Goal: Communication & Community: Answer question/provide support

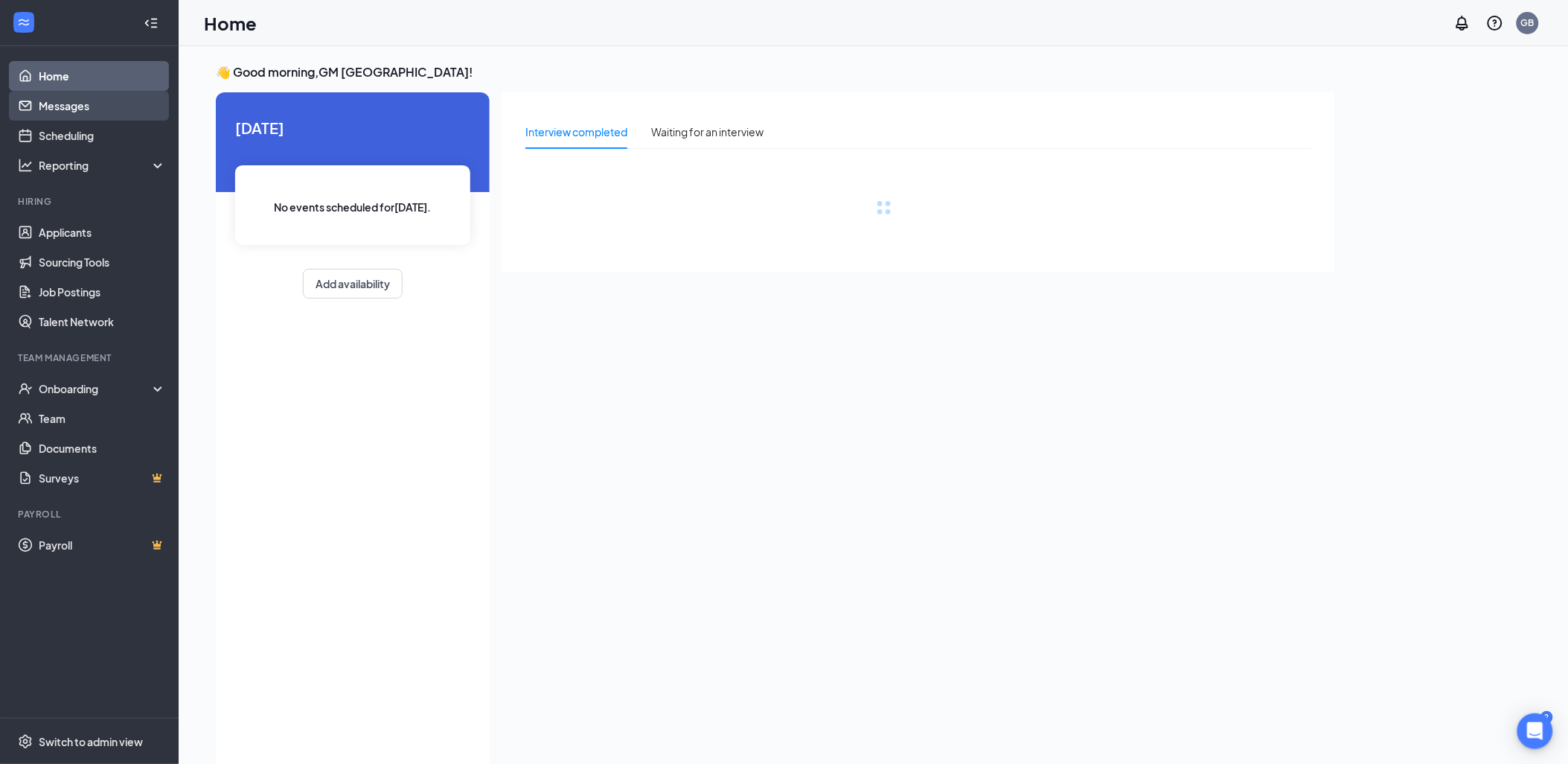
click at [50, 101] on link "Messages" at bounding box center [102, 105] width 127 height 30
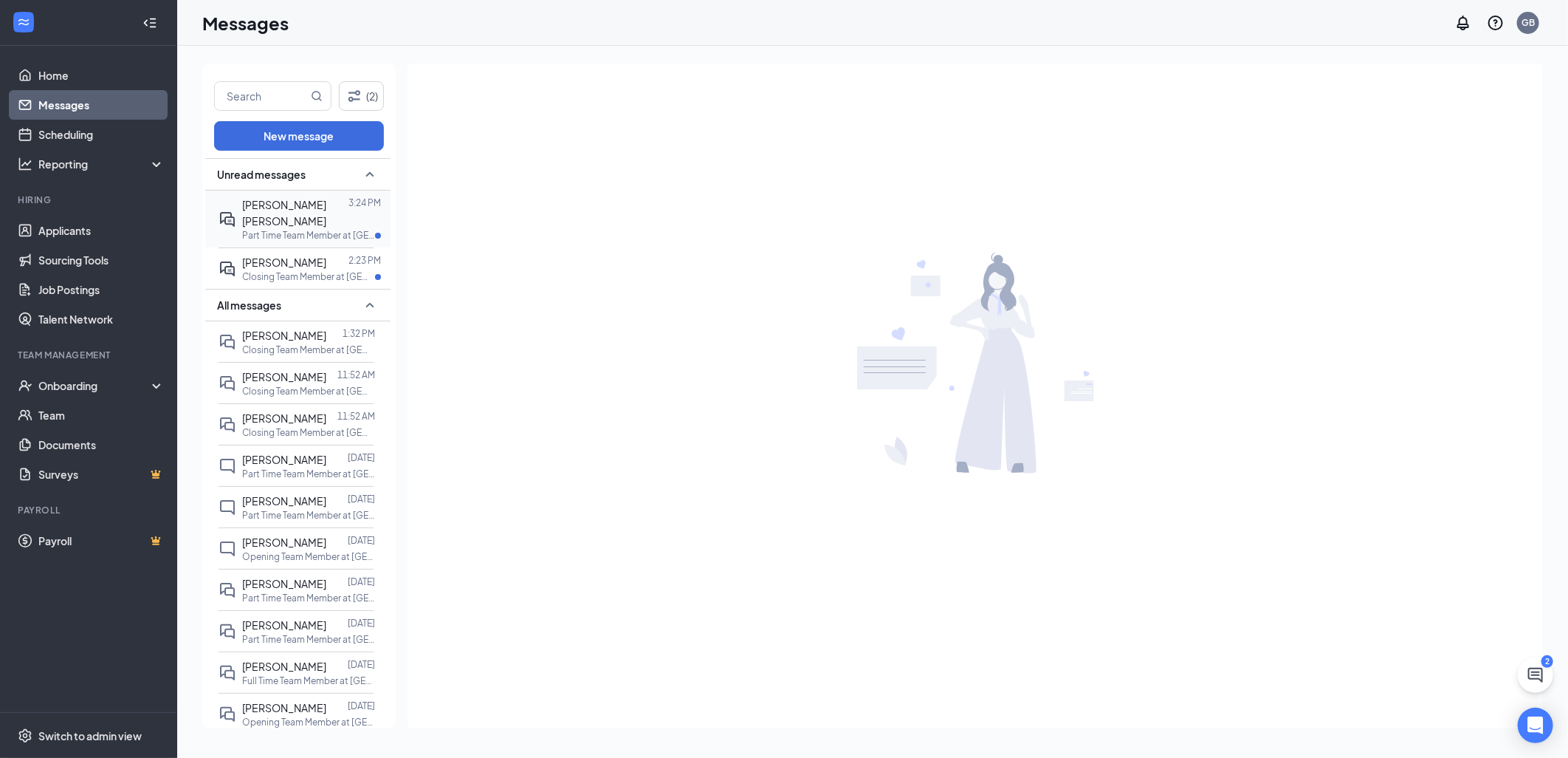
click at [299, 216] on div "[PERSON_NAME] [PERSON_NAME]" at bounding box center [295, 213] width 107 height 32
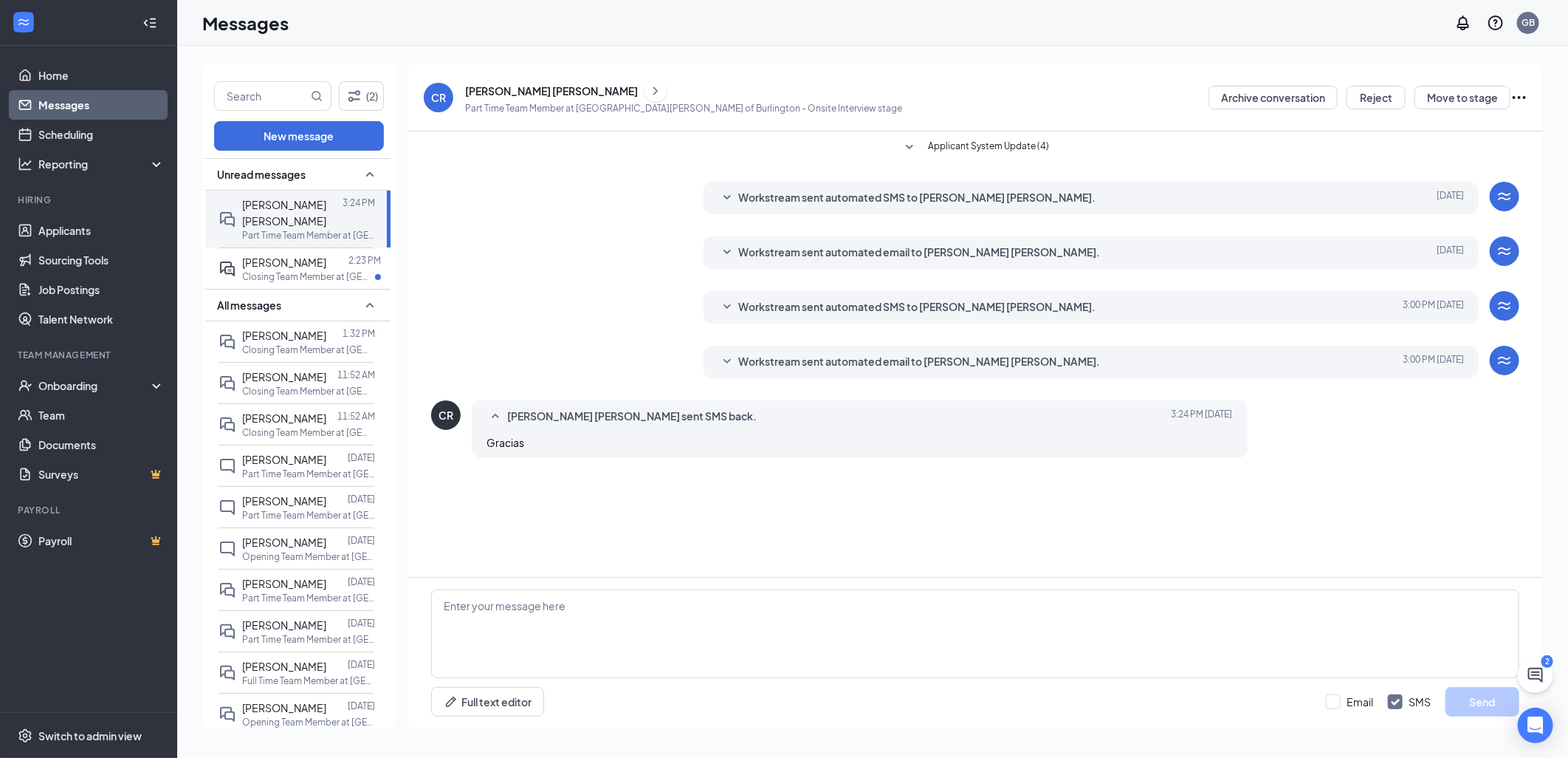
click at [976, 362] on span "Workstream sent automated email to Carmen Rodriguez Lugo." at bounding box center [919, 361] width 361 height 18
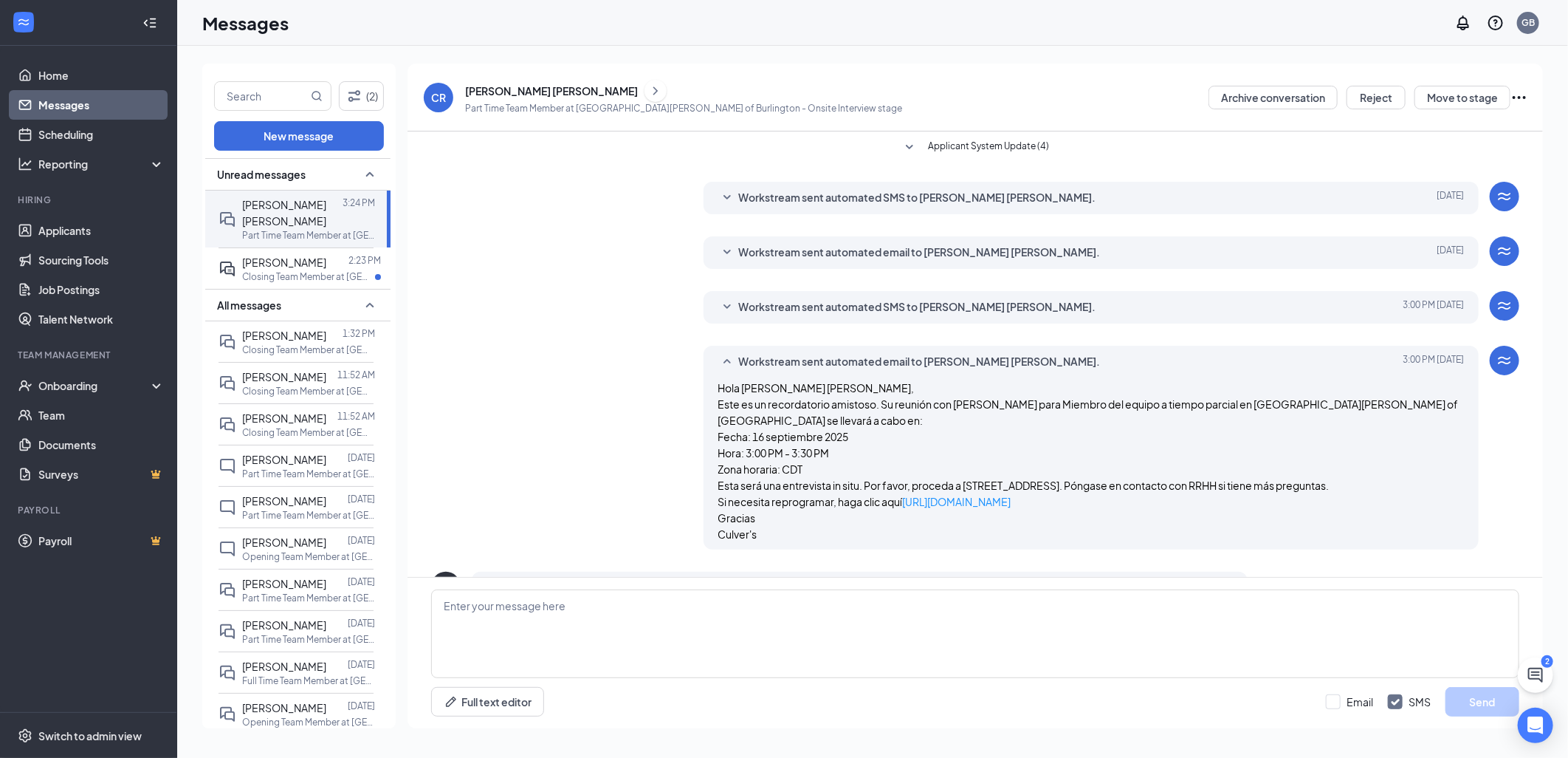
click at [976, 362] on span "Workstream sent automated email to Carmen Rodriguez Lugo." at bounding box center [919, 361] width 361 height 18
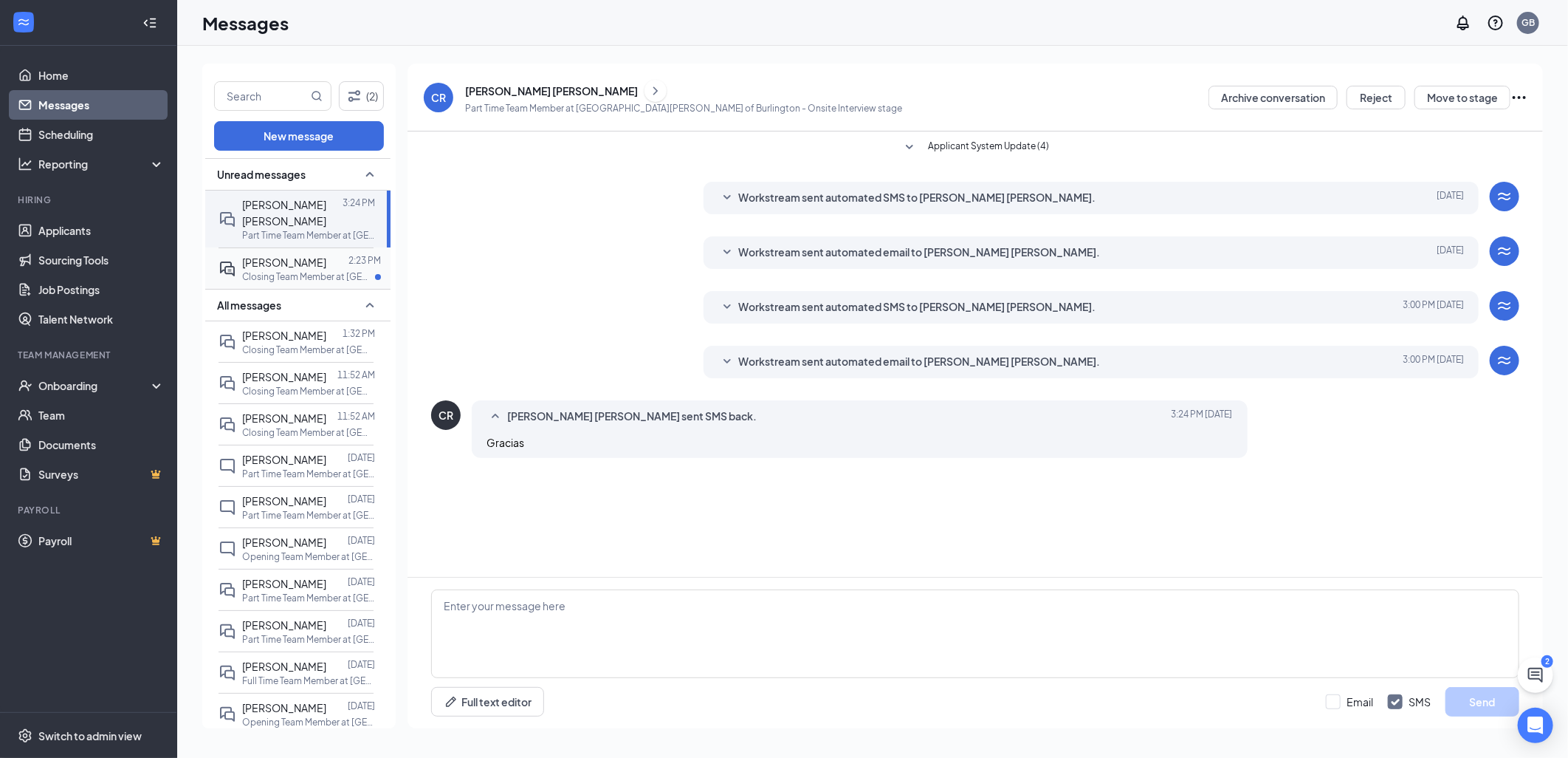
click at [254, 267] on span "[PERSON_NAME]" at bounding box center [284, 262] width 84 height 13
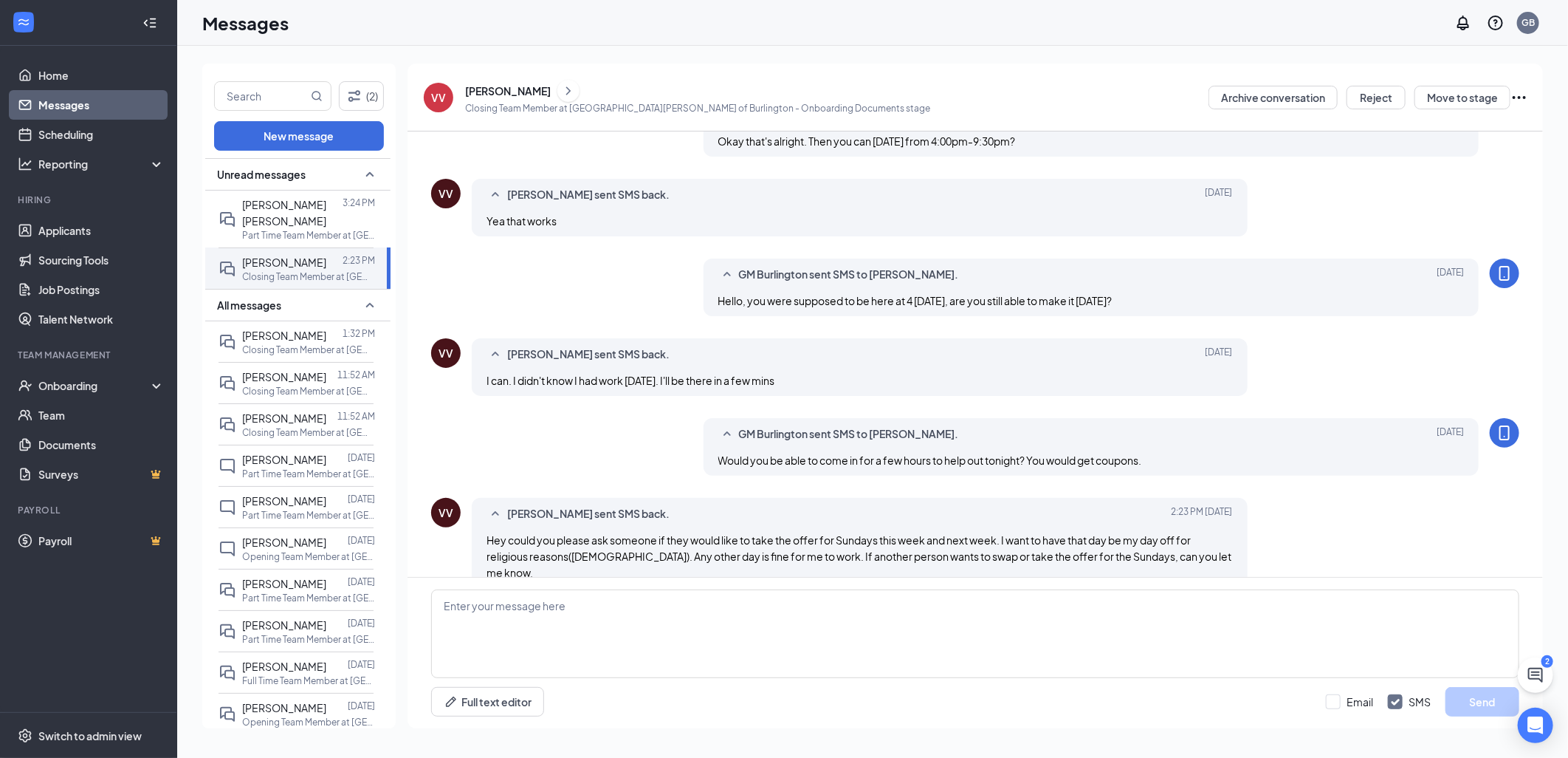
scroll to position [431, 0]
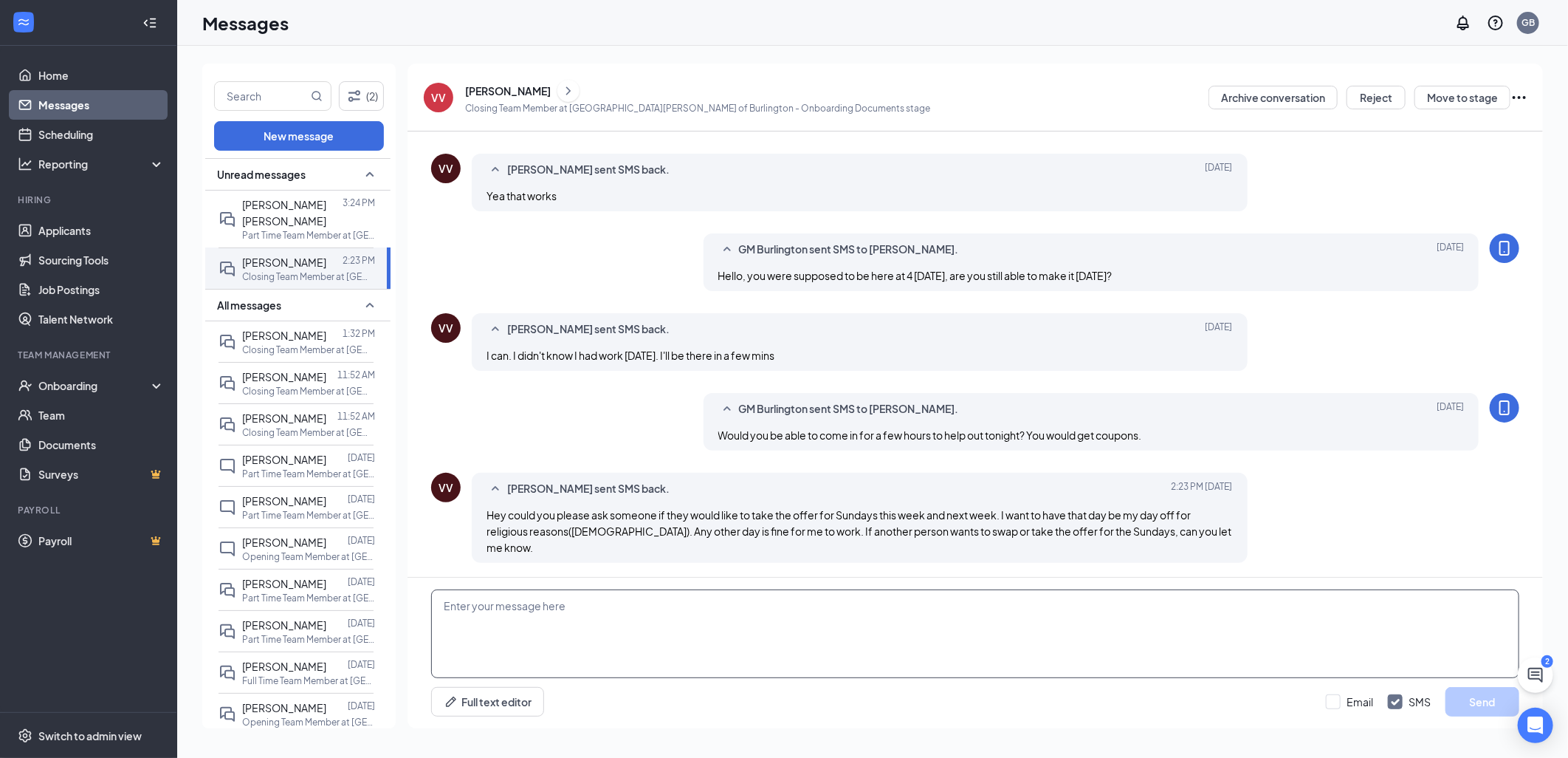
click at [1133, 631] on textarea at bounding box center [975, 633] width 1089 height 89
type textarea "Y"
click at [909, 608] on textarea "Hey you are scheduled for tonight 4:00-11:00, I was wondering if you are going …" at bounding box center [975, 633] width 1089 height 89
type textarea "Hey you are scheduled for tonight 4:00-11:00, I was wondering if you are going …"
click at [1458, 703] on button "Send" at bounding box center [1481, 701] width 73 height 30
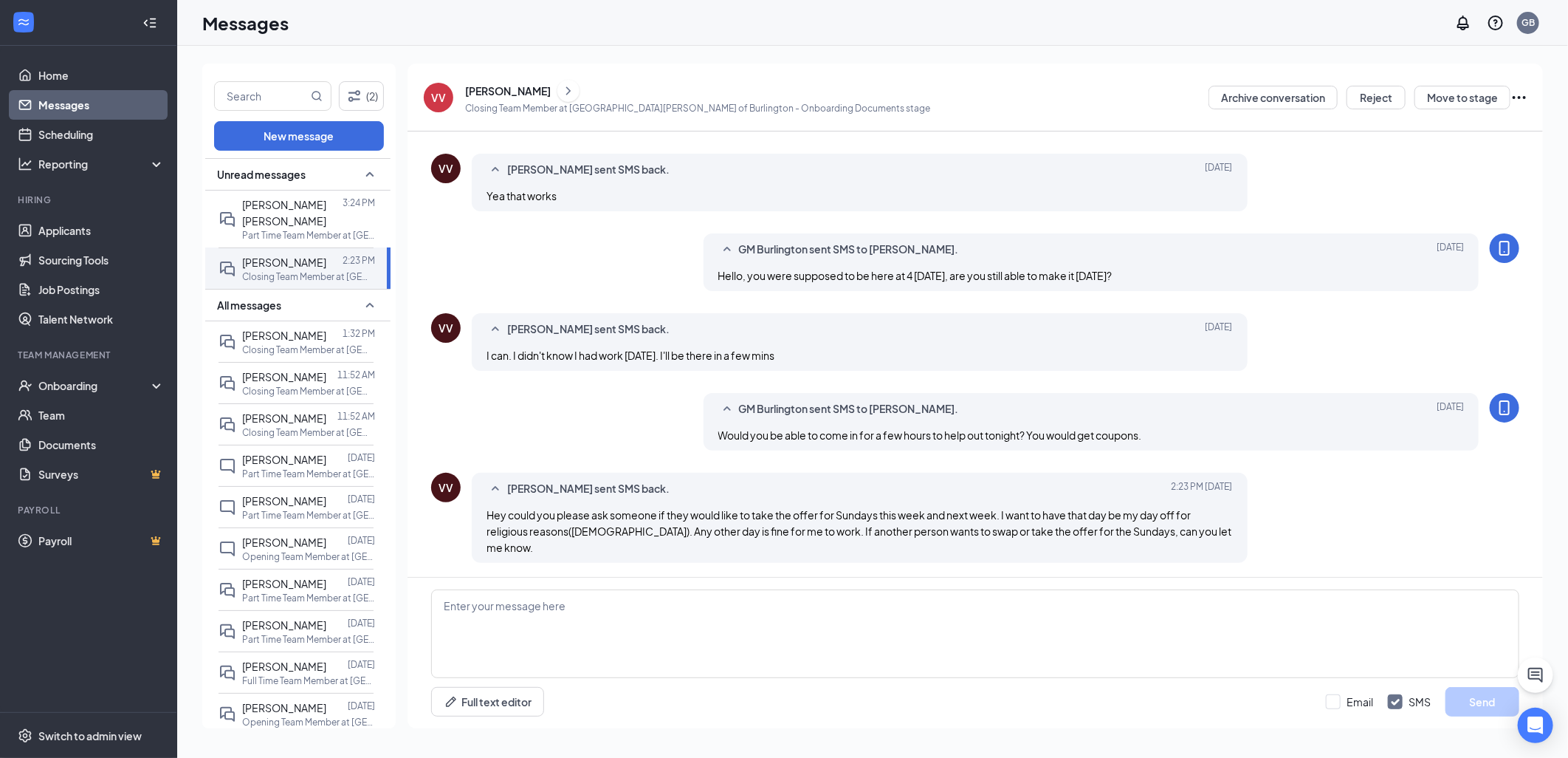
scroll to position [511, 0]
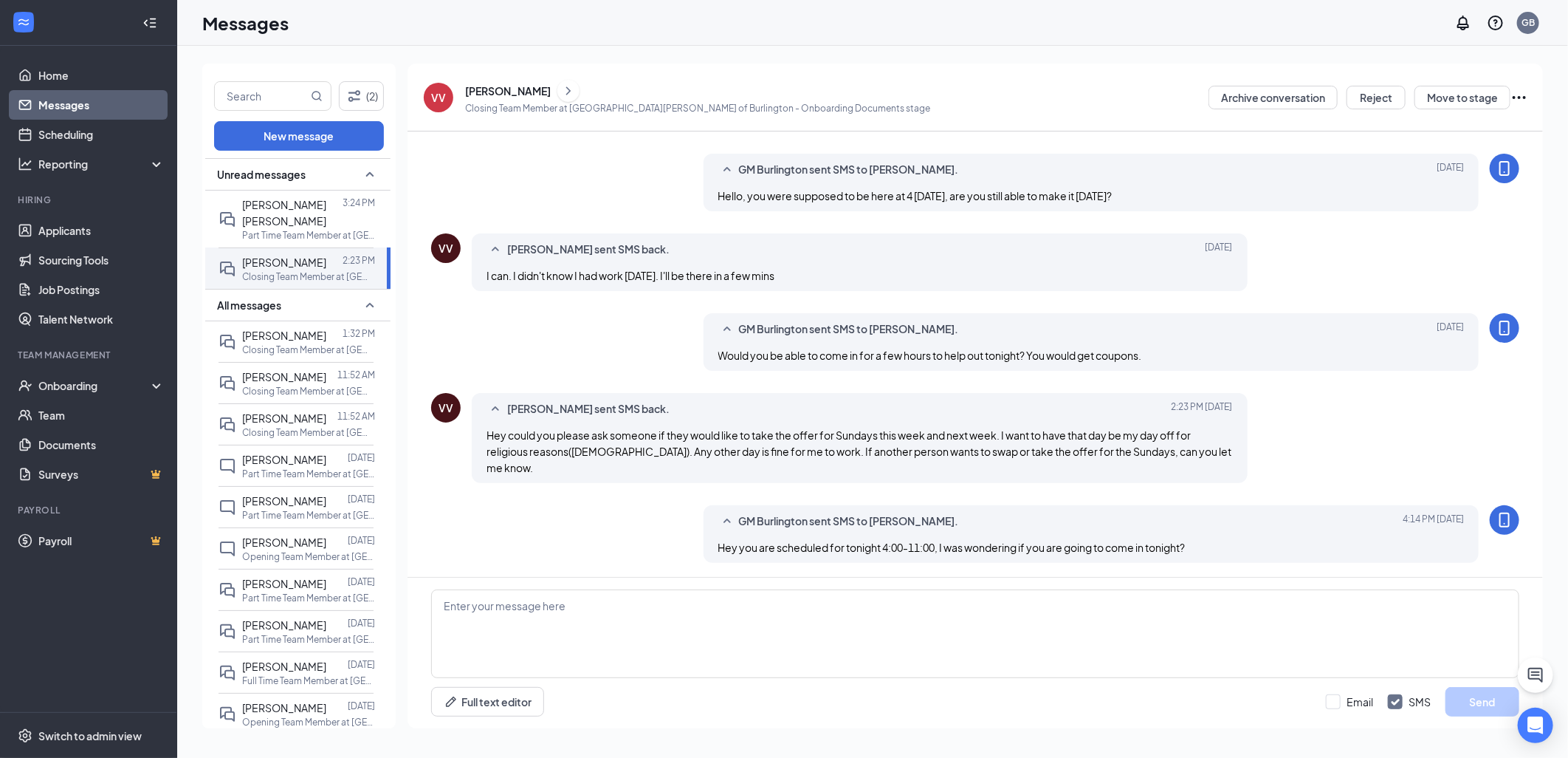
click at [77, 91] on link "Messages" at bounding box center [101, 104] width 126 height 30
click at [77, 89] on link "Home" at bounding box center [101, 75] width 126 height 30
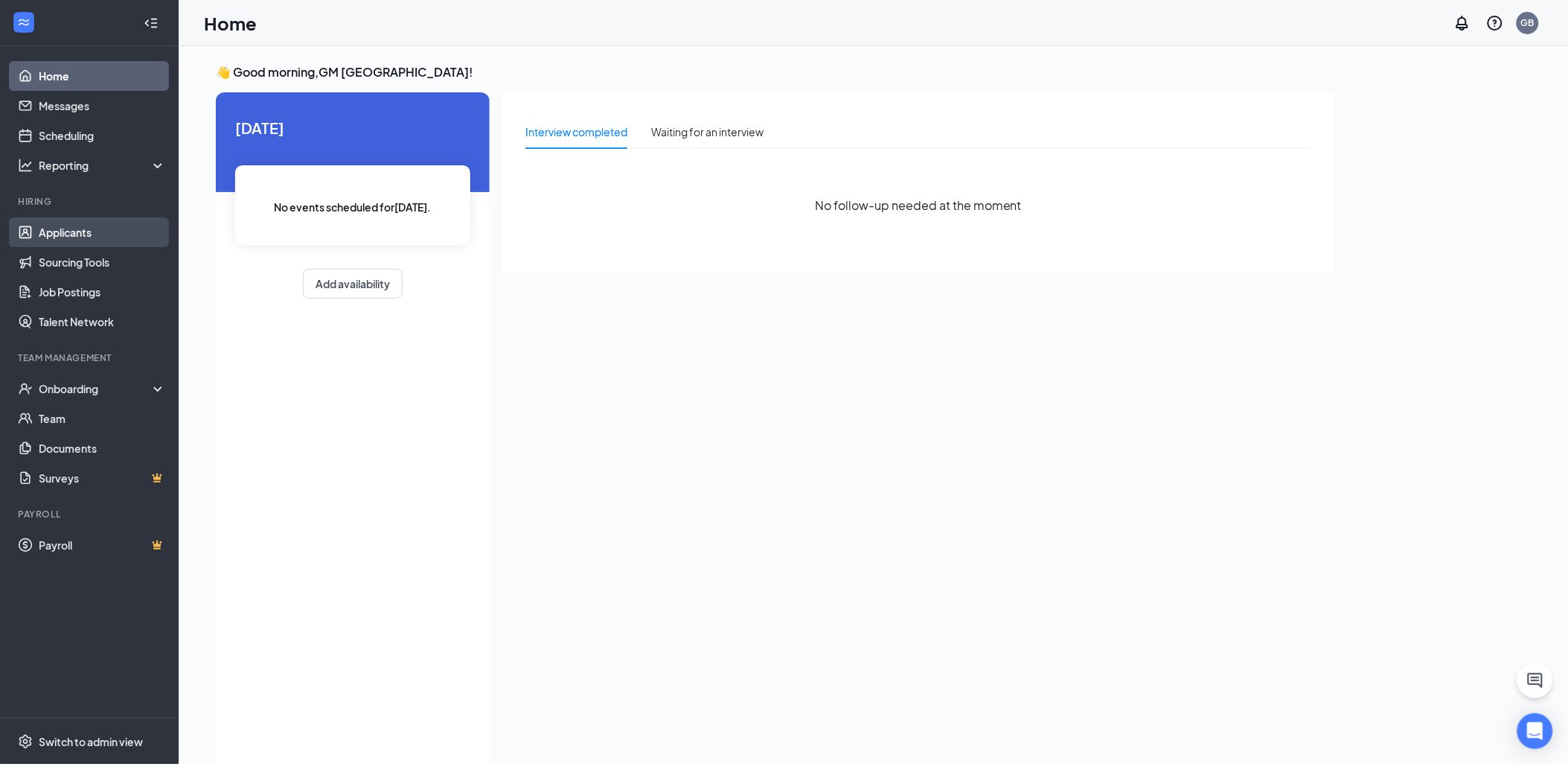
click at [132, 238] on link "Applicants" at bounding box center [102, 232] width 127 height 30
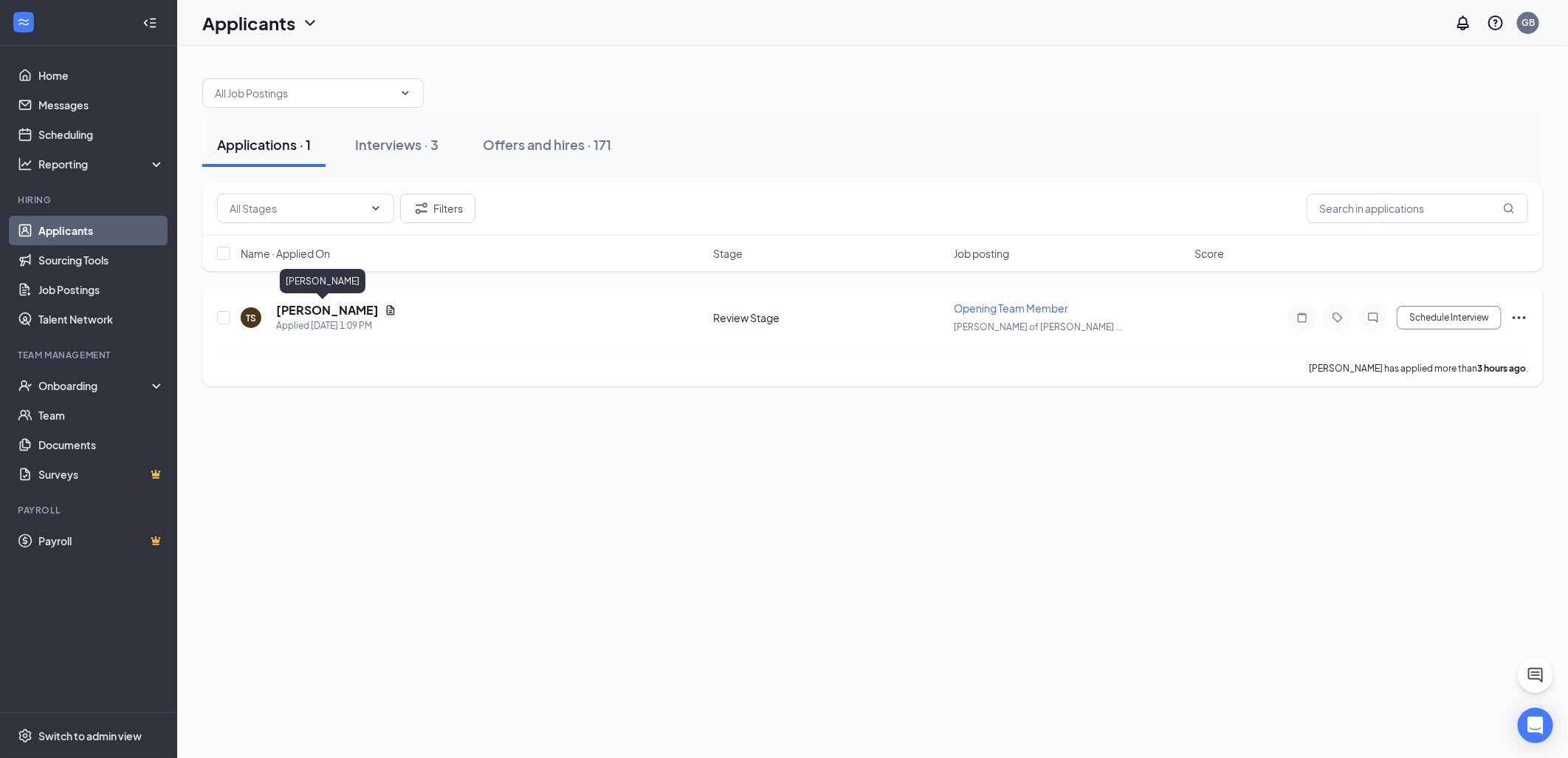
click at [328, 308] on h5 "[PERSON_NAME]" at bounding box center [328, 310] width 103 height 16
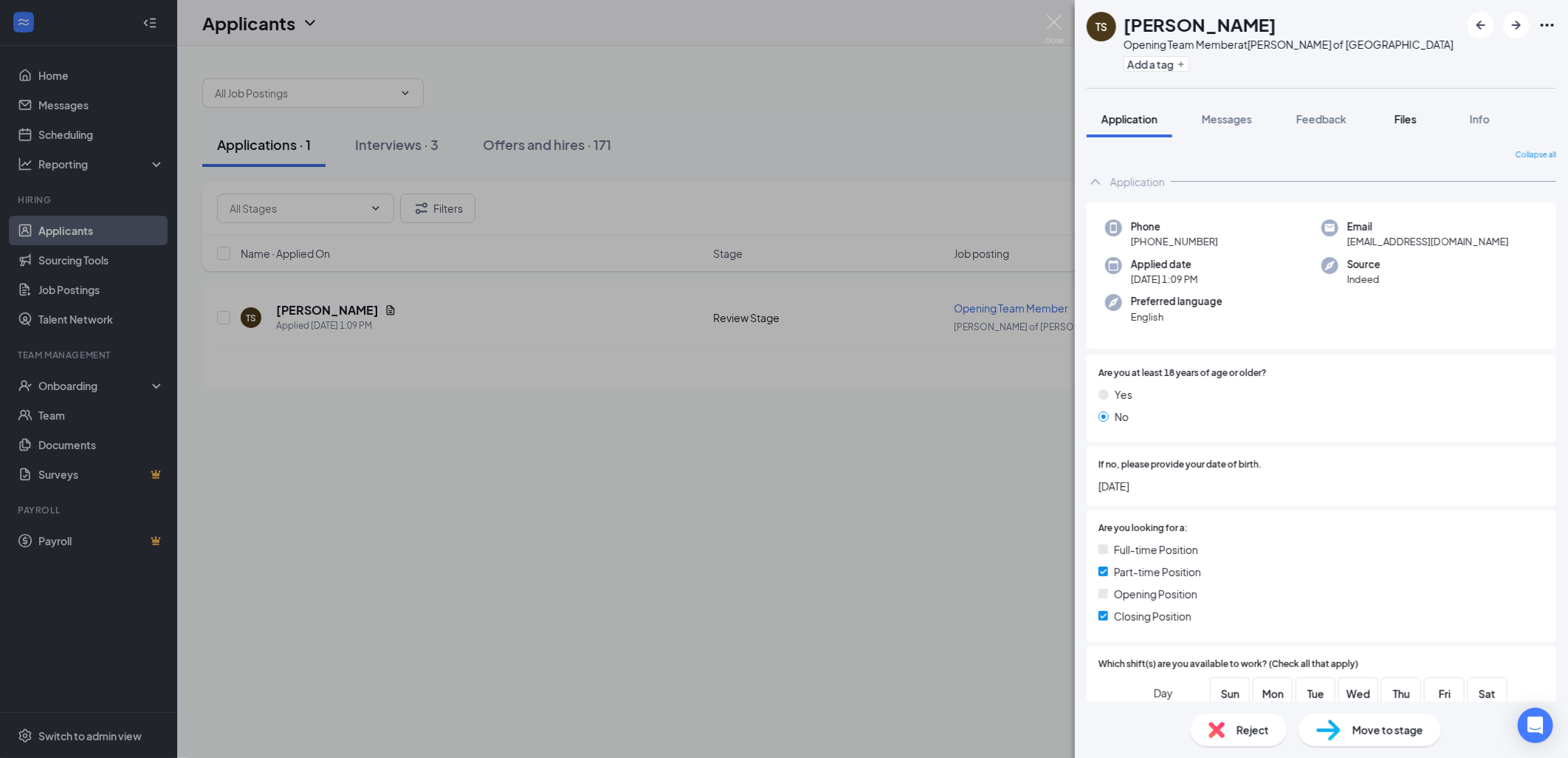
click at [1399, 121] on span "Files" at bounding box center [1405, 119] width 22 height 13
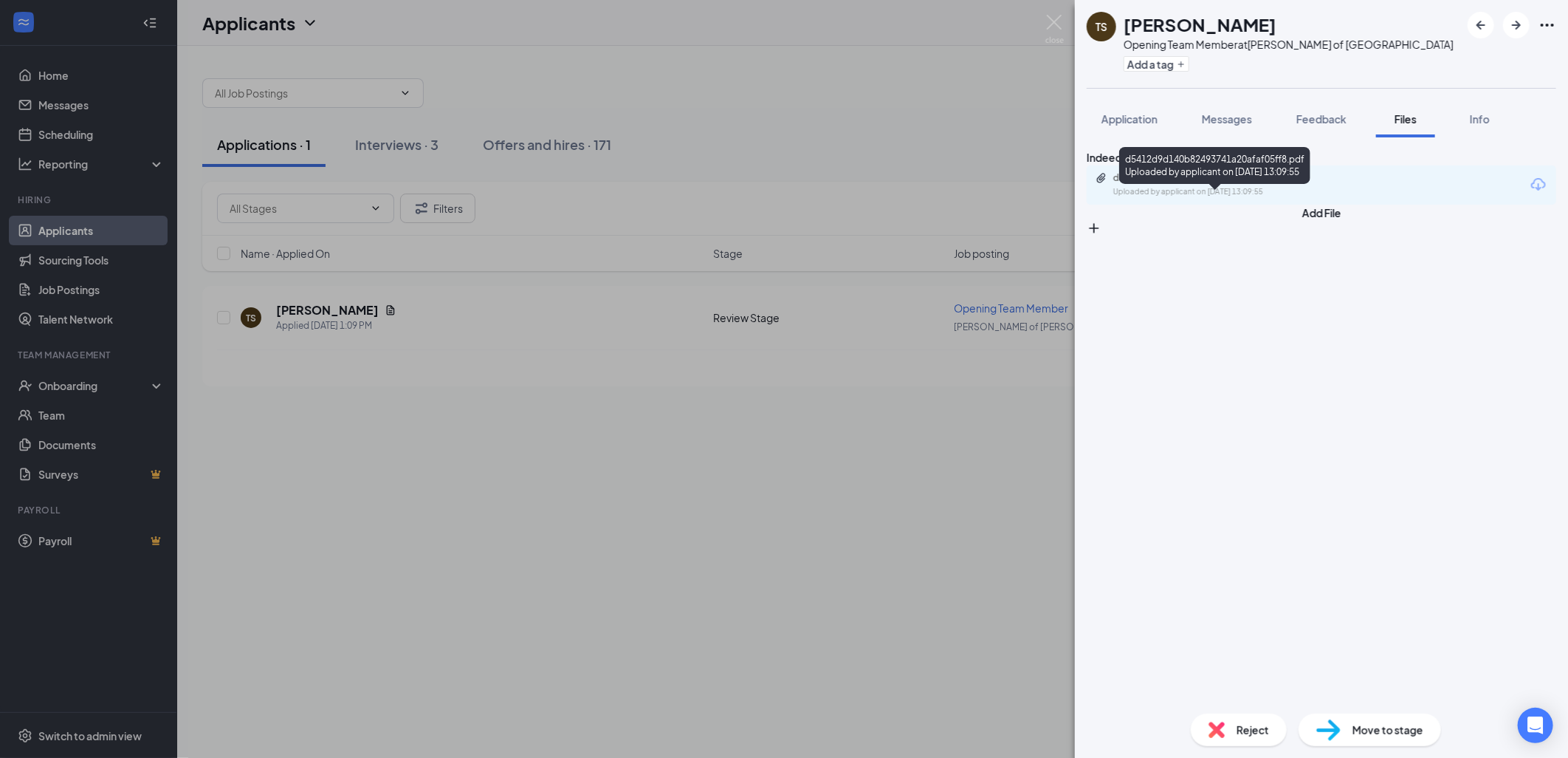
click at [1268, 184] on div "d5412d9d140b82493741a20afaf05ff8.pdf" at bounding box center [1216, 177] width 207 height 11
click at [853, 228] on div "TS Talan Sweere Opening Team Member at Culver's of Burlington Add a tag Applica…" at bounding box center [784, 379] width 1568 height 758
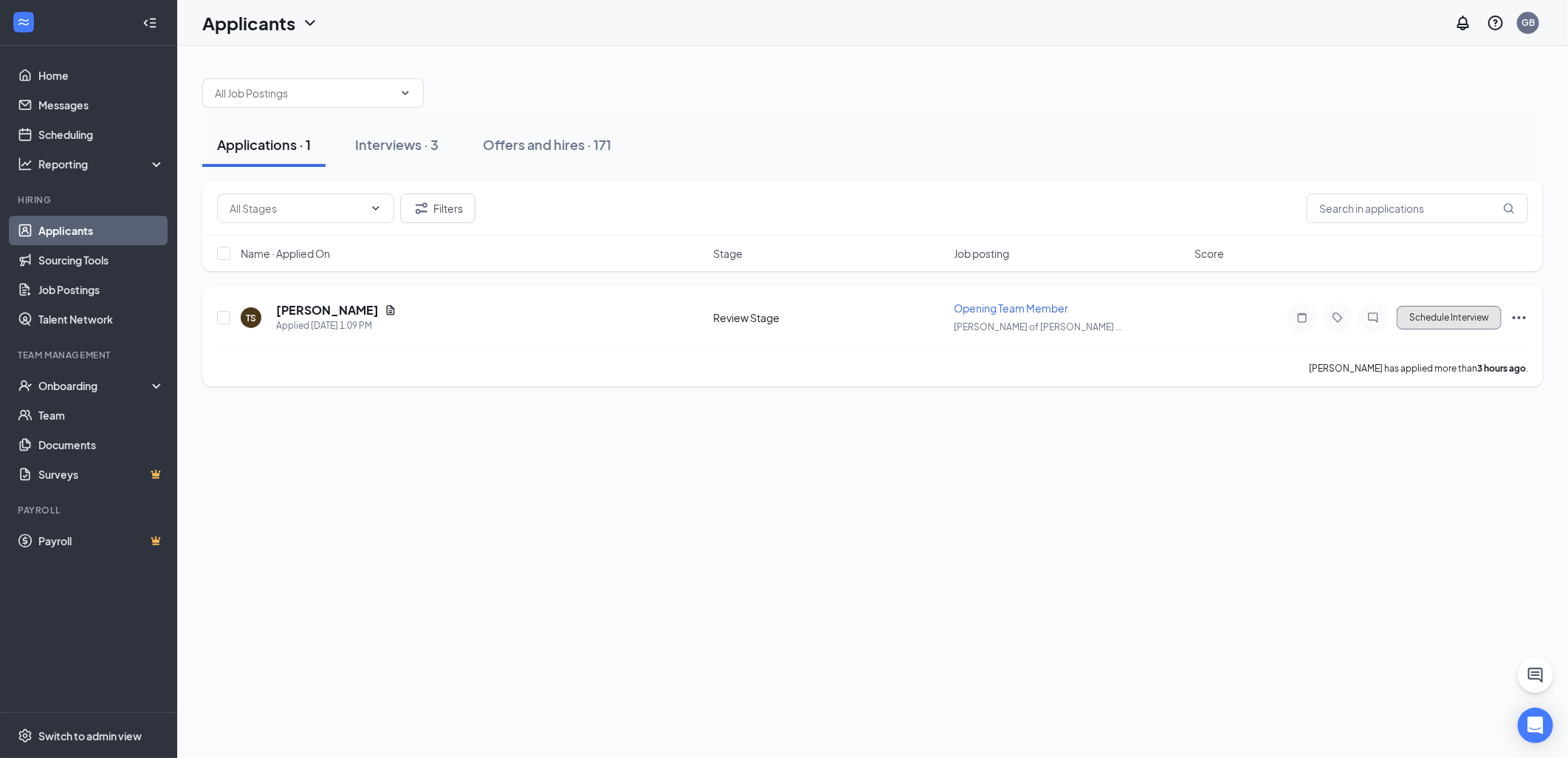
click at [1412, 318] on button "Schedule Interview" at bounding box center [1449, 318] width 105 height 24
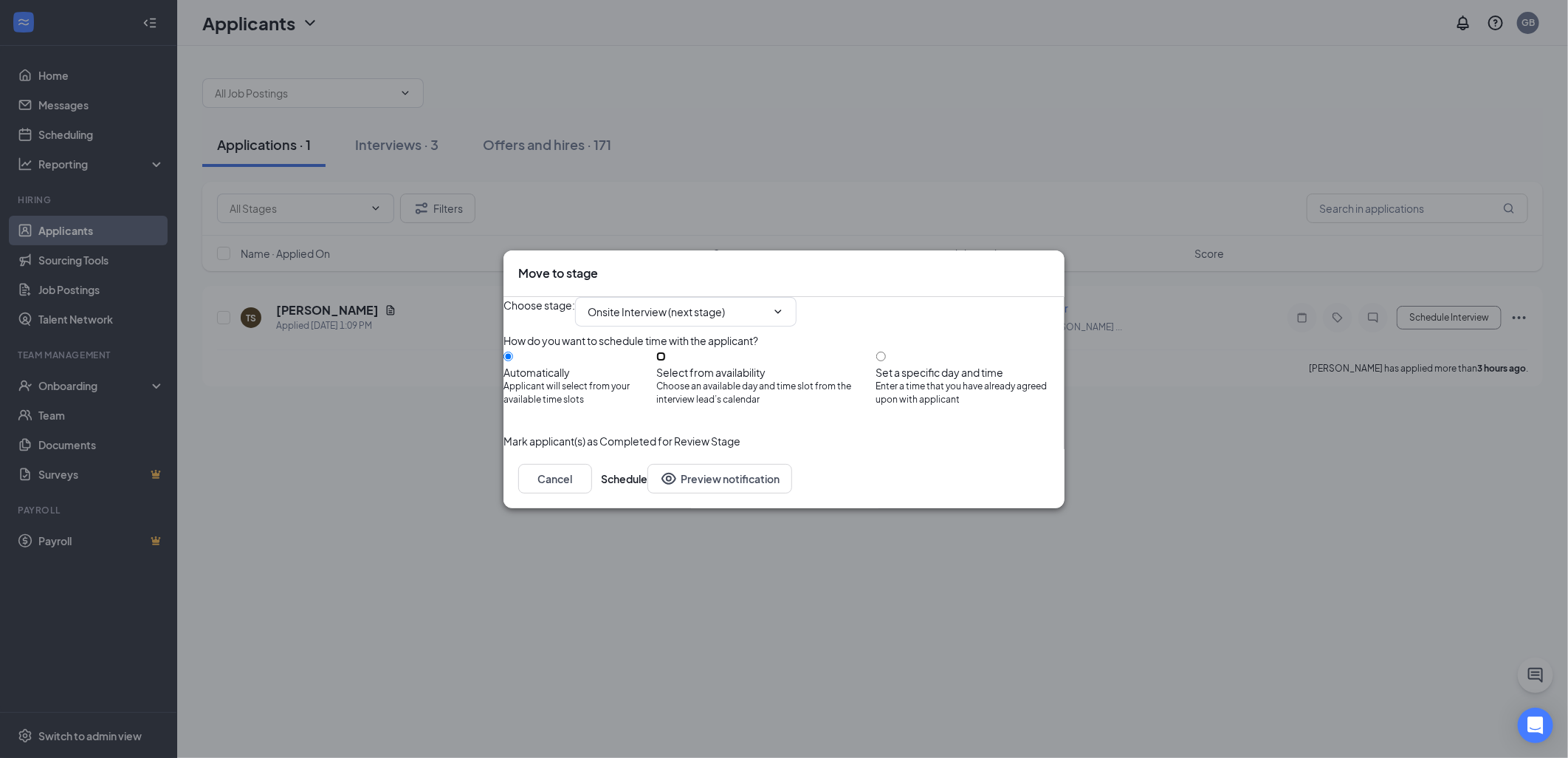
click at [666, 361] on input "Select from availability Choose an available day and time slot from the intervi…" at bounding box center [661, 357] width 10 height 10
radio input "true"
radio input "false"
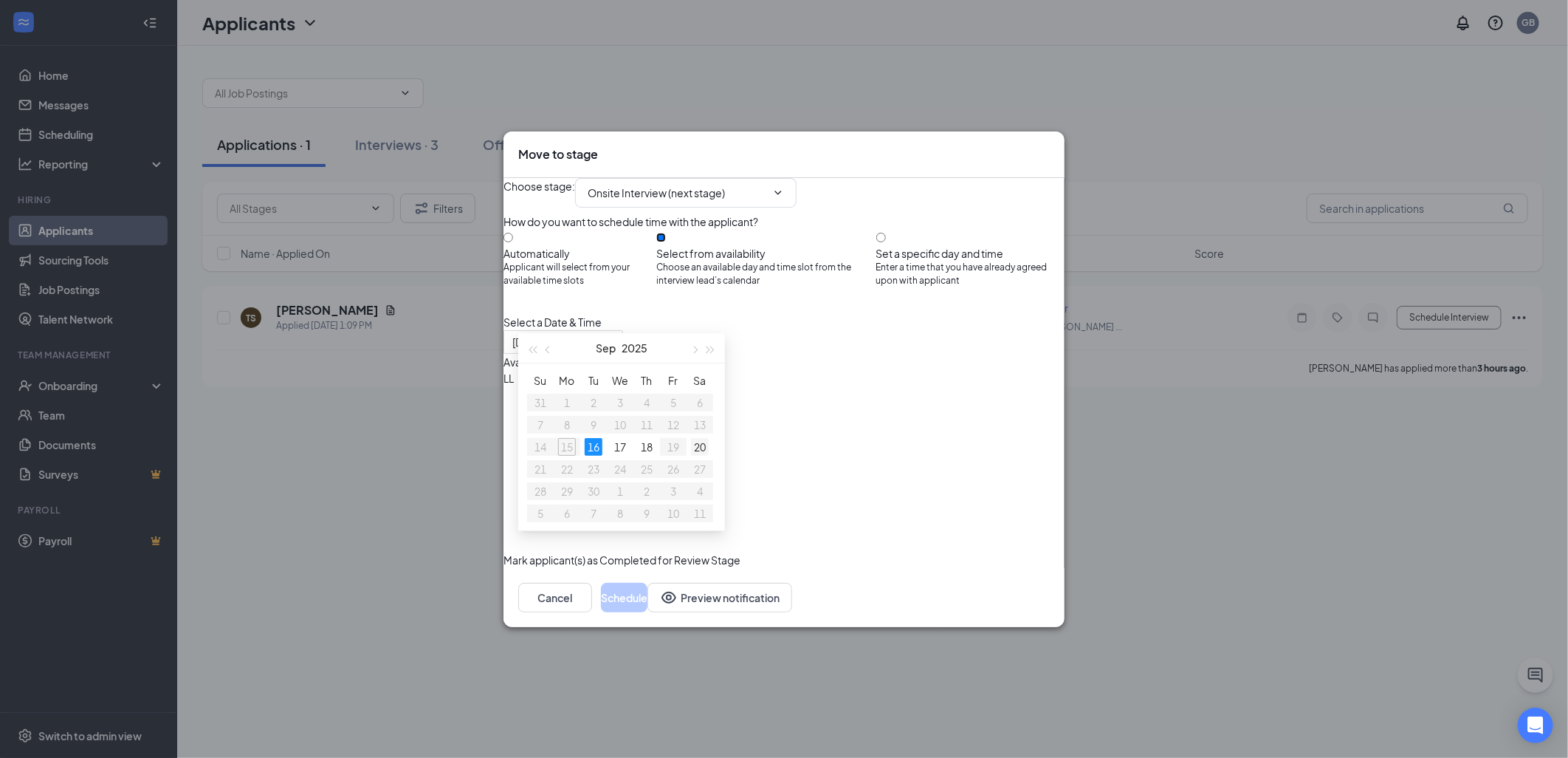
type input "Sep 20, 2025"
click at [700, 441] on div "20" at bounding box center [700, 446] width 18 height 18
click at [786, 402] on div "2:30PM - 3:00PM" at bounding box center [644, 410] width 283 height 16
click at [647, 612] on button "Schedule" at bounding box center [623, 597] width 47 height 30
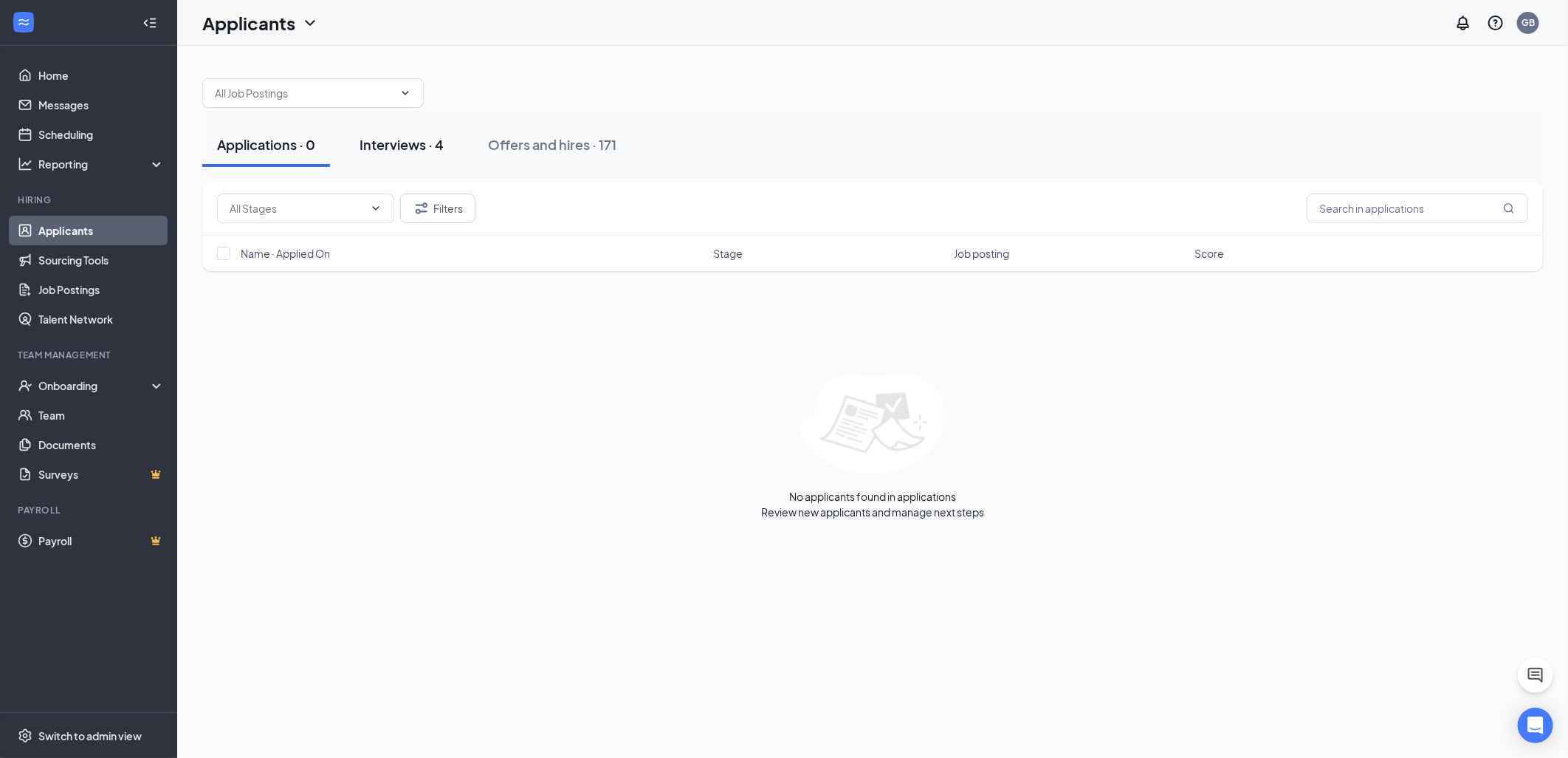
click at [403, 152] on div "Interviews · 4" at bounding box center [401, 144] width 84 height 18
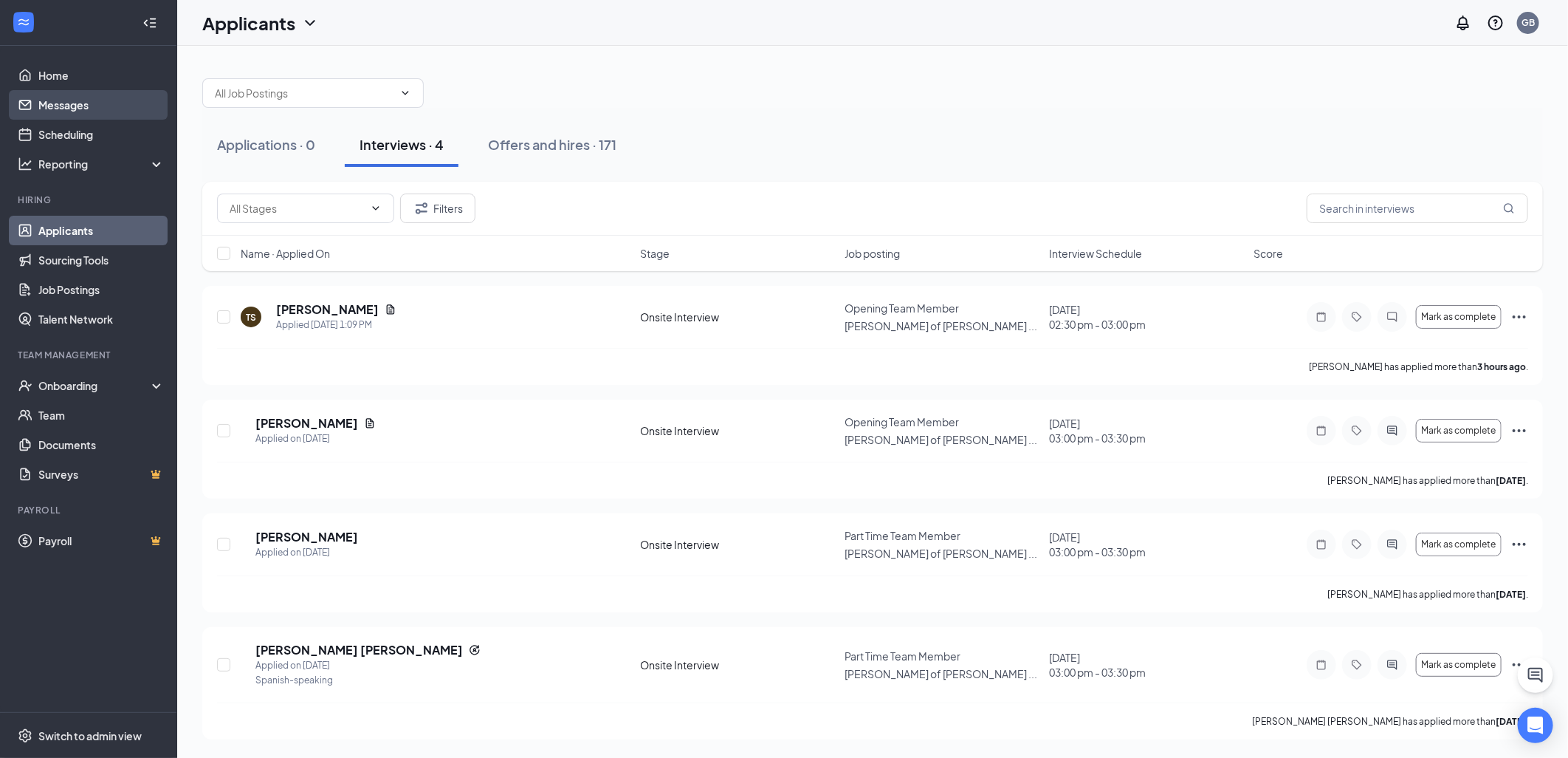
click at [38, 114] on link "Messages" at bounding box center [101, 104] width 126 height 30
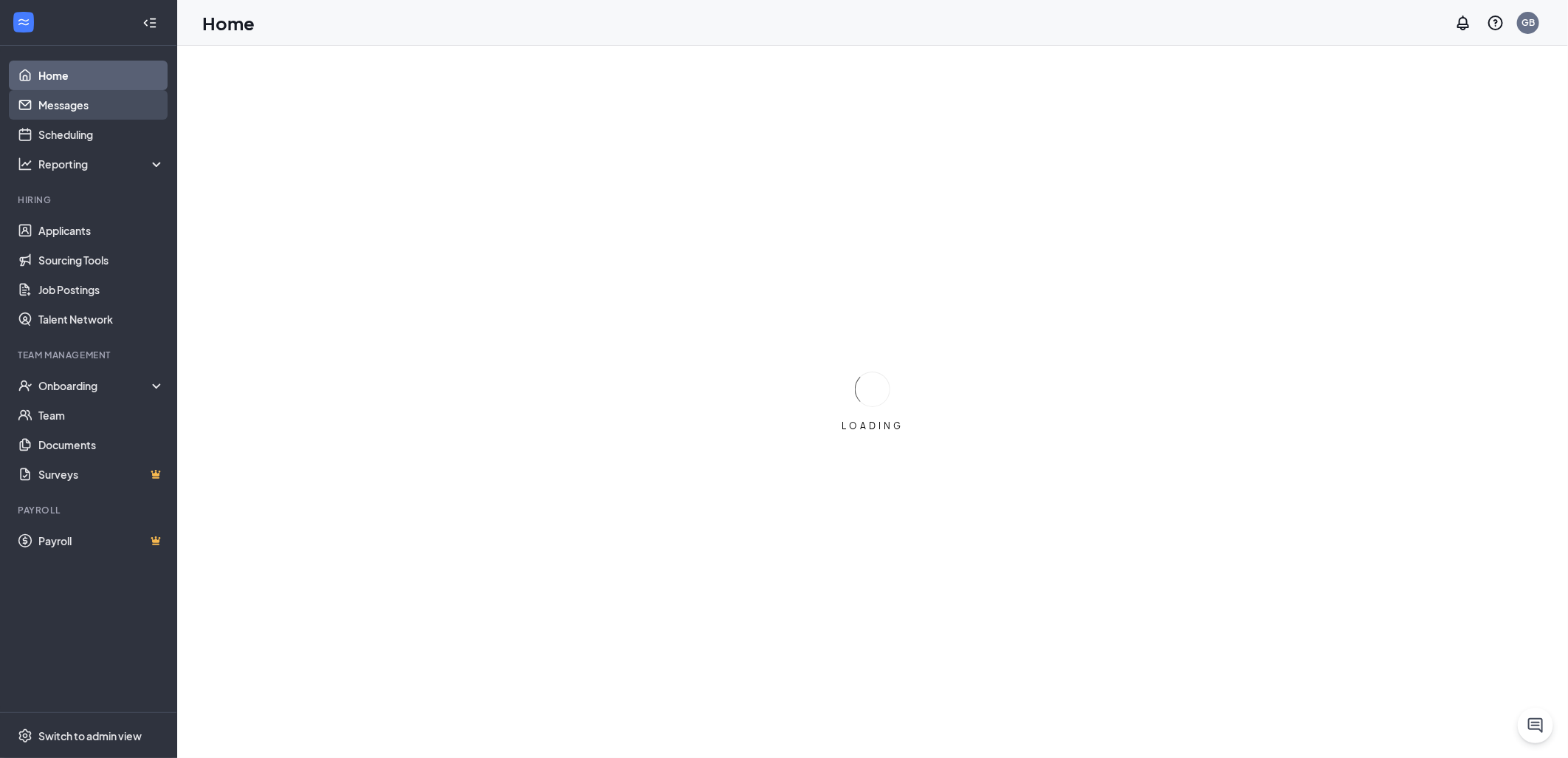
click at [96, 101] on link "Messages" at bounding box center [101, 104] width 126 height 30
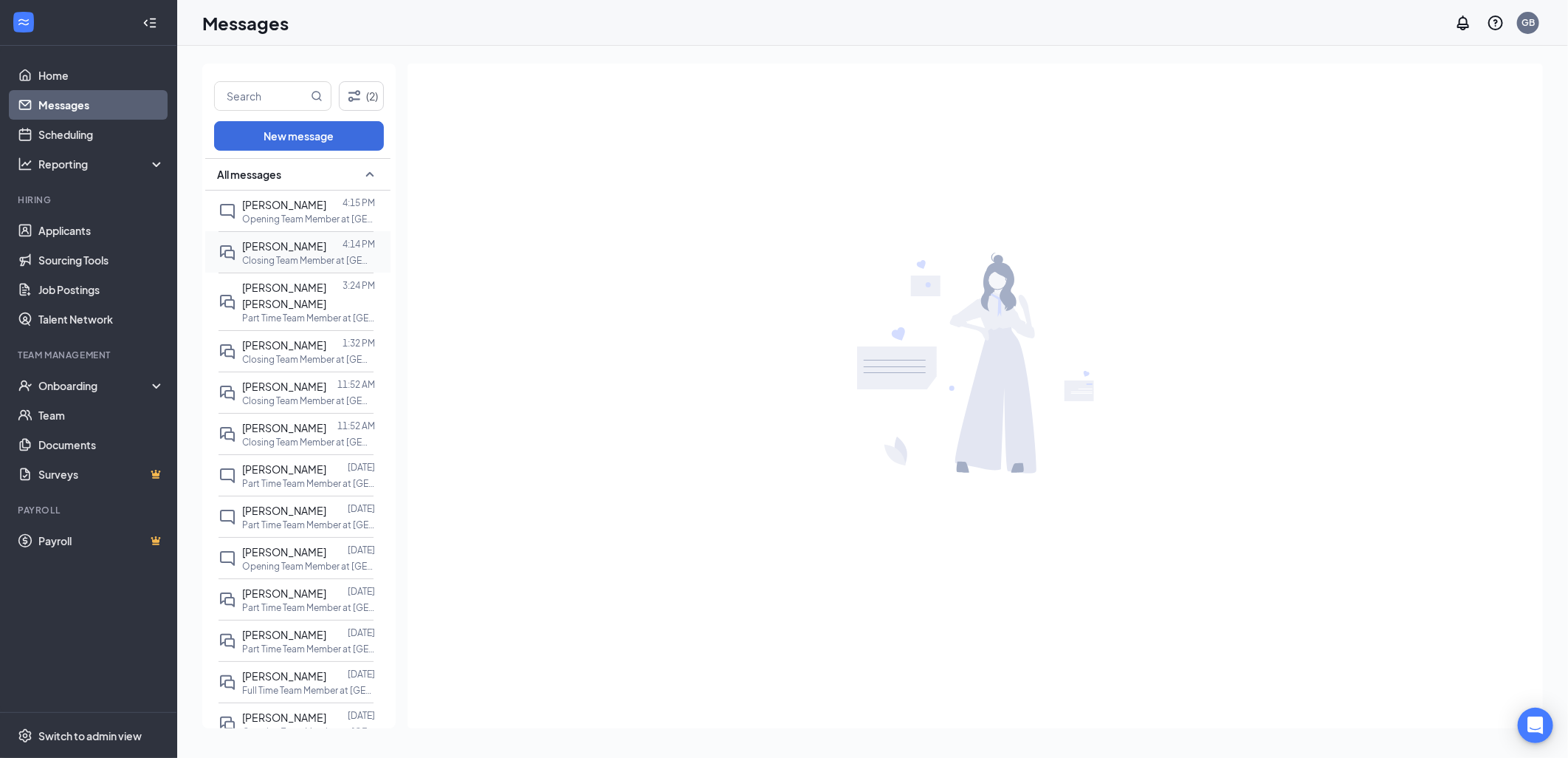
click at [326, 242] on div at bounding box center [334, 245] width 16 height 16
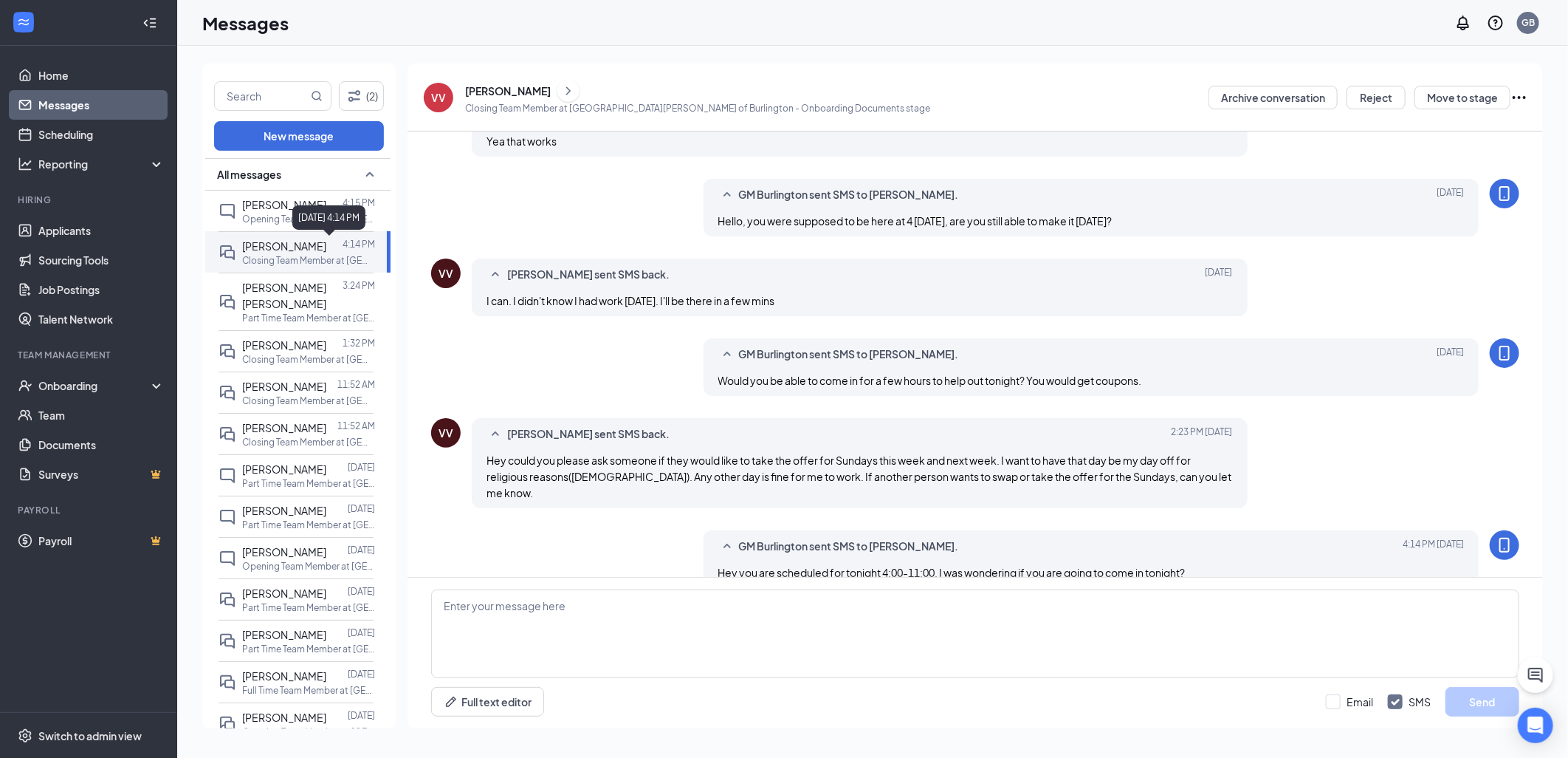
scroll to position [431, 0]
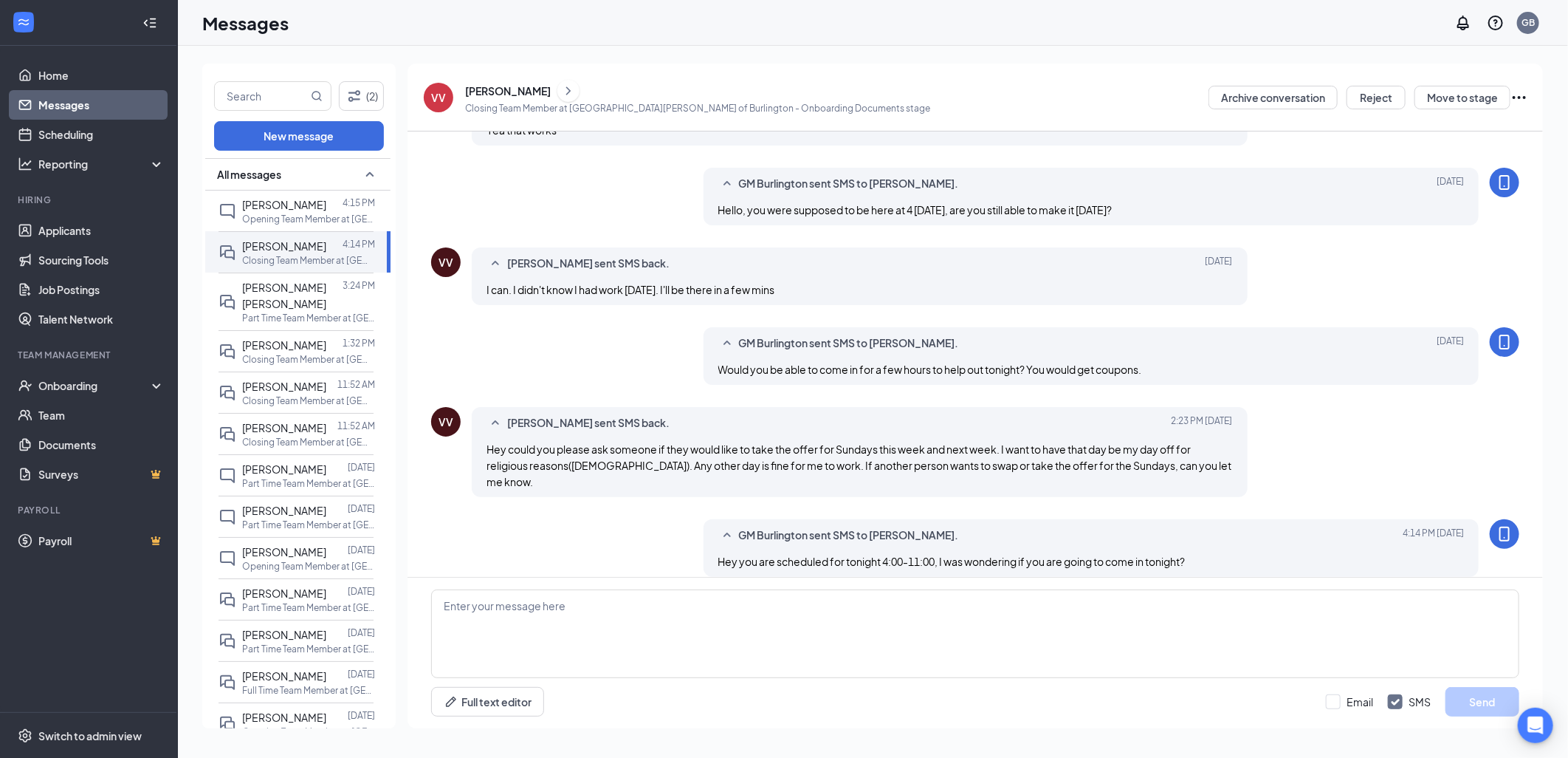
scroll to position [431, 0]
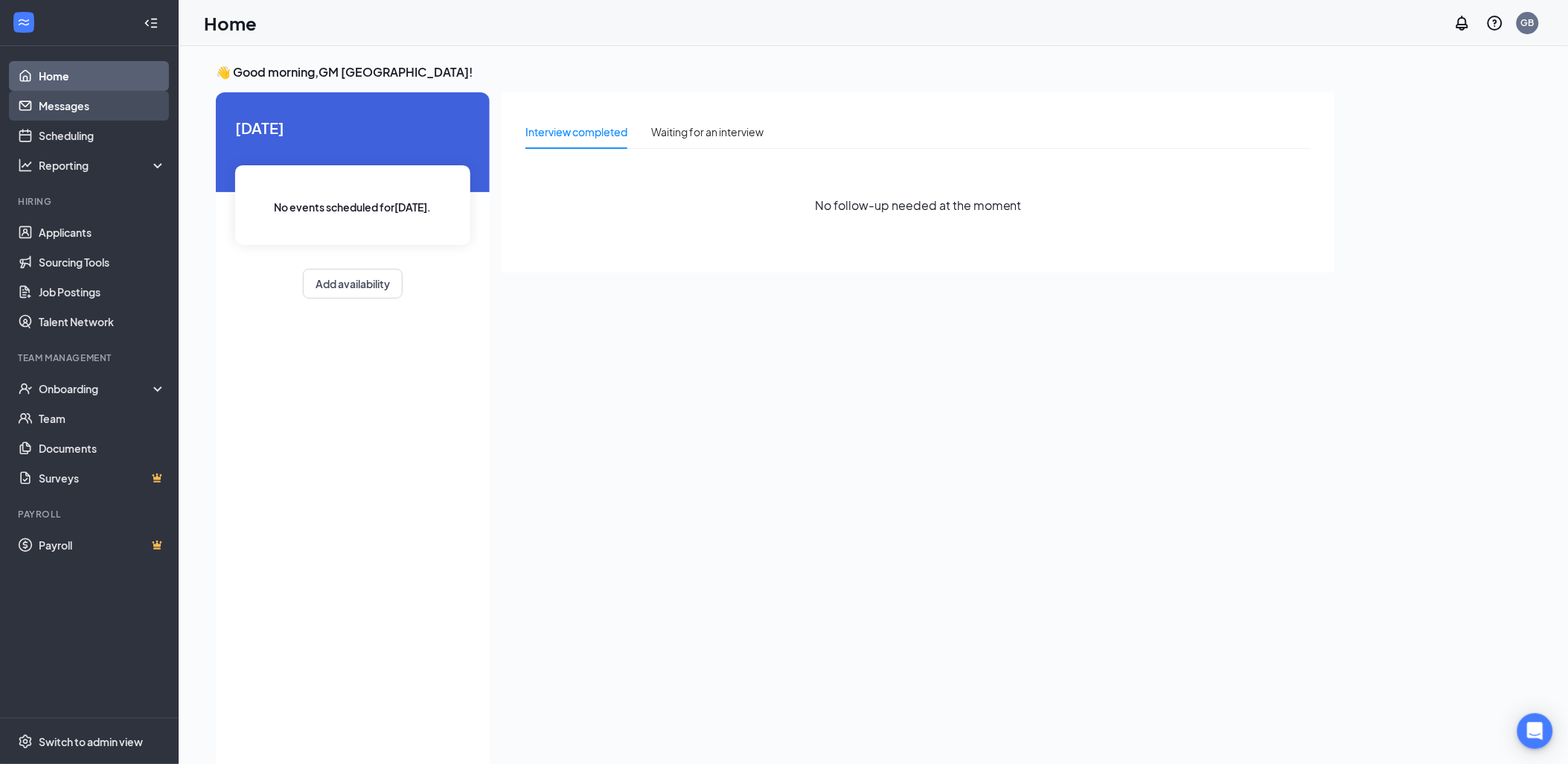
click at [92, 109] on link "Messages" at bounding box center [102, 105] width 127 height 30
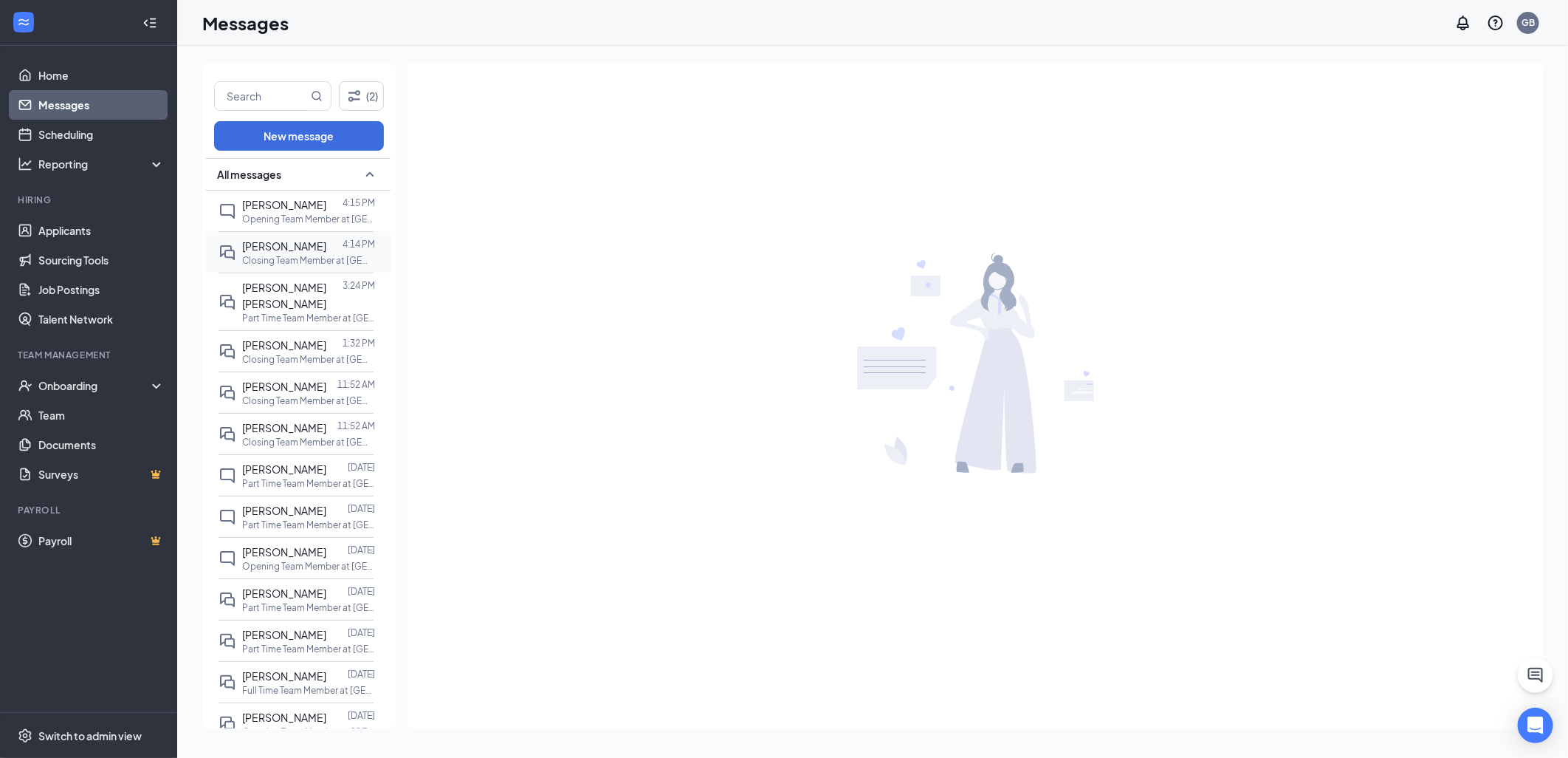
click at [275, 254] on p "Closing Team Member at [GEOGRAPHIC_DATA][PERSON_NAME] of [GEOGRAPHIC_DATA]" at bounding box center [308, 259] width 132 height 12
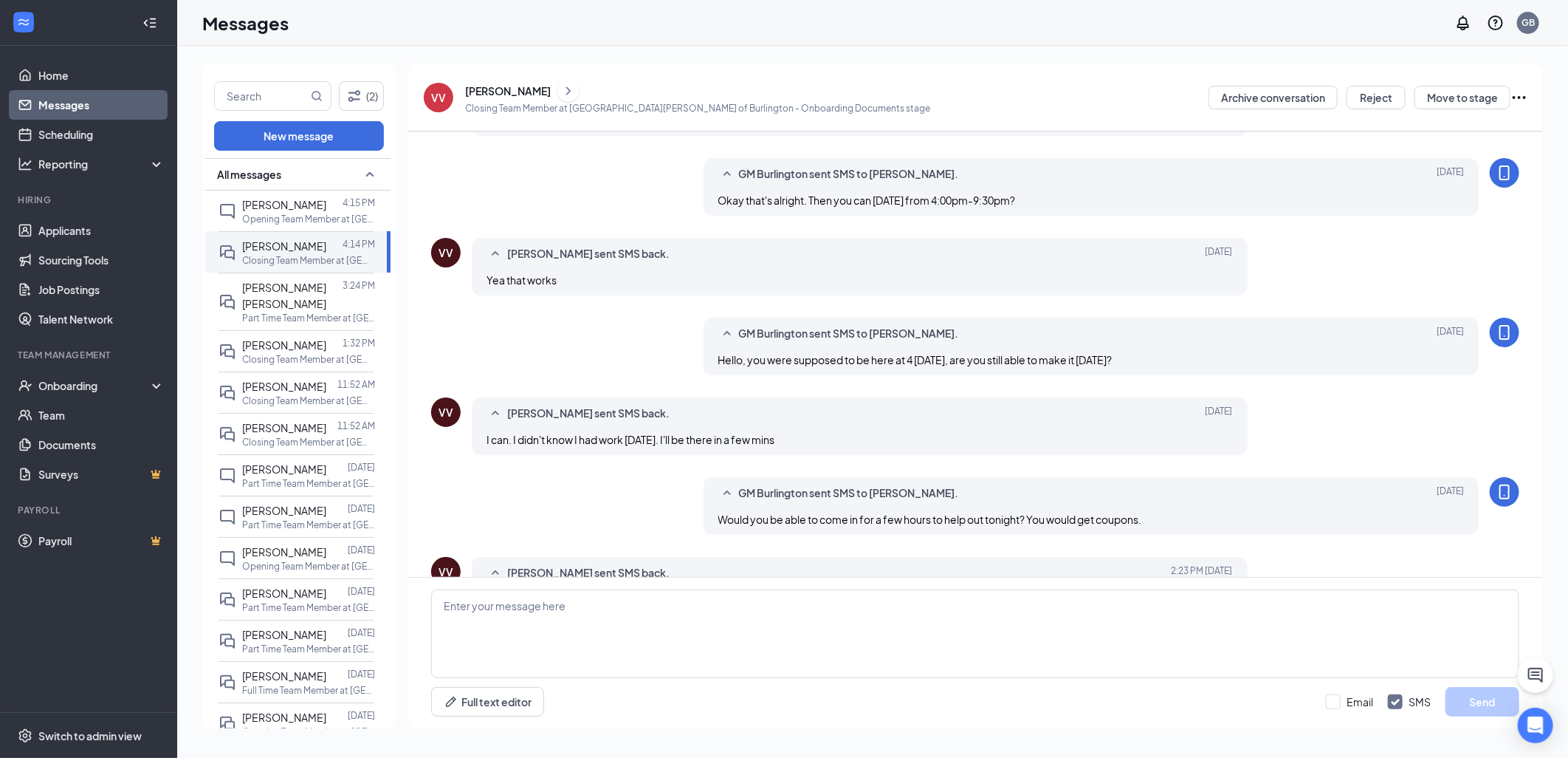
scroll to position [431, 0]
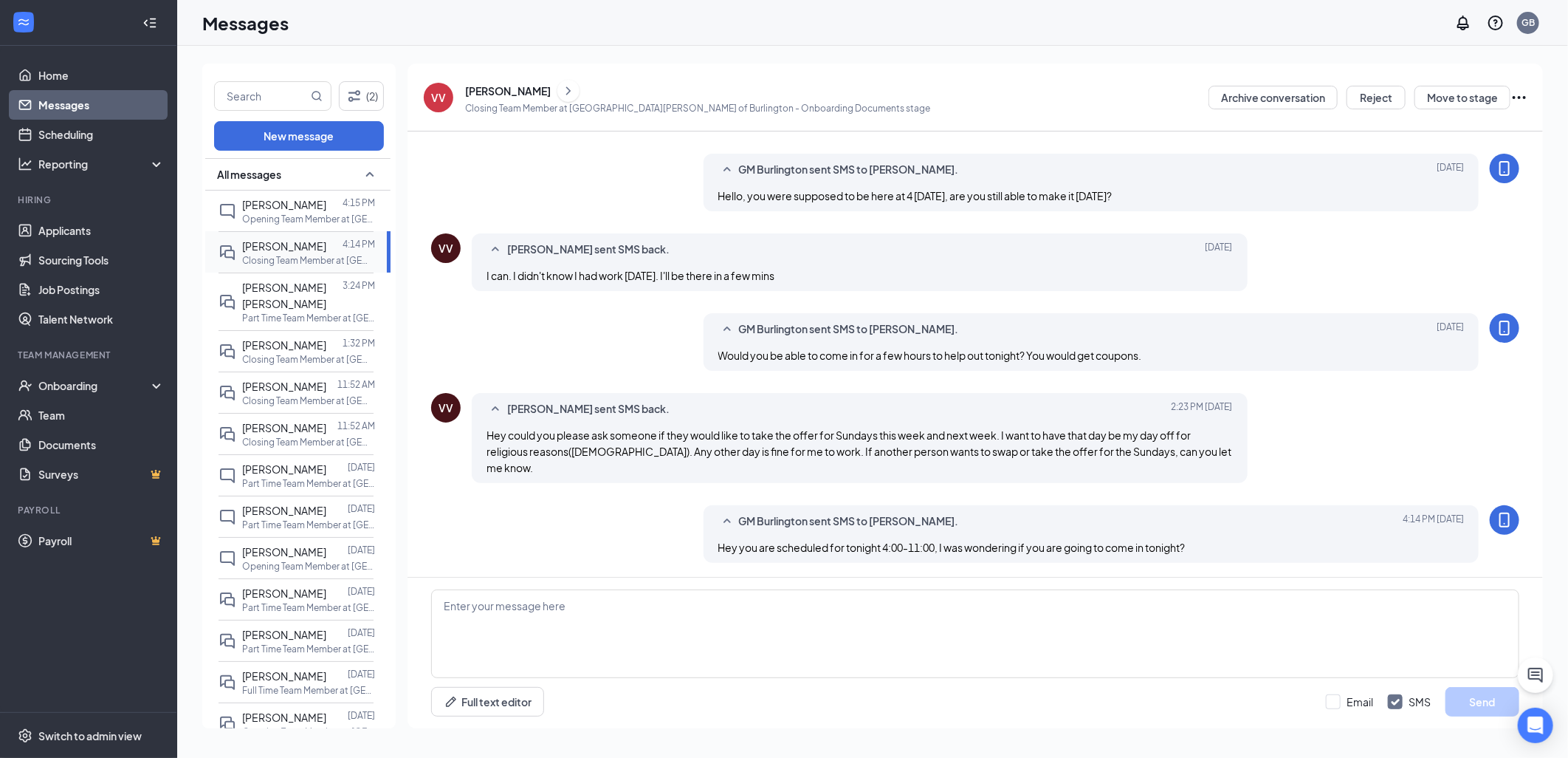
click at [268, 244] on span "[PERSON_NAME]" at bounding box center [284, 246] width 84 height 13
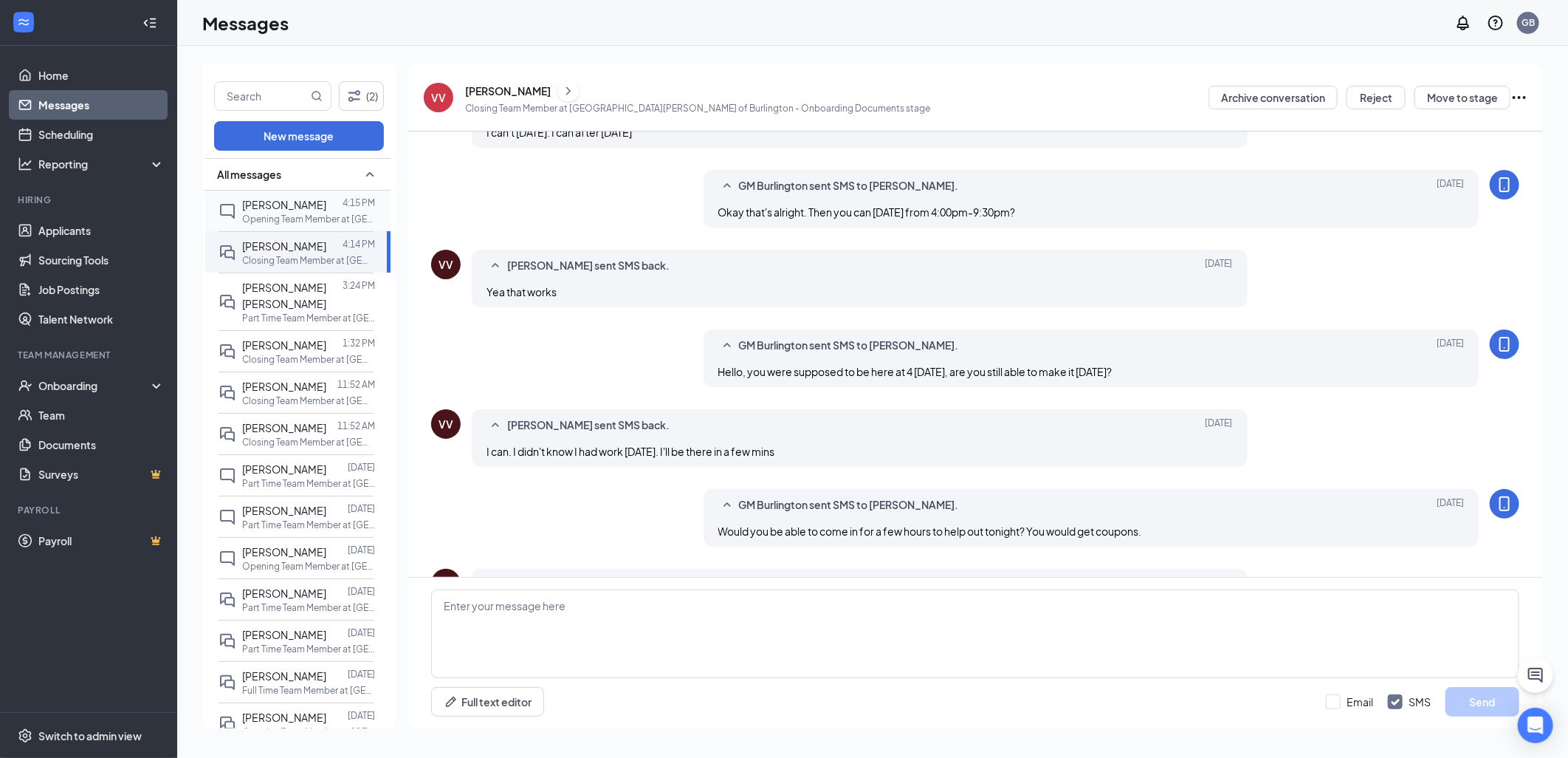
scroll to position [267, 0]
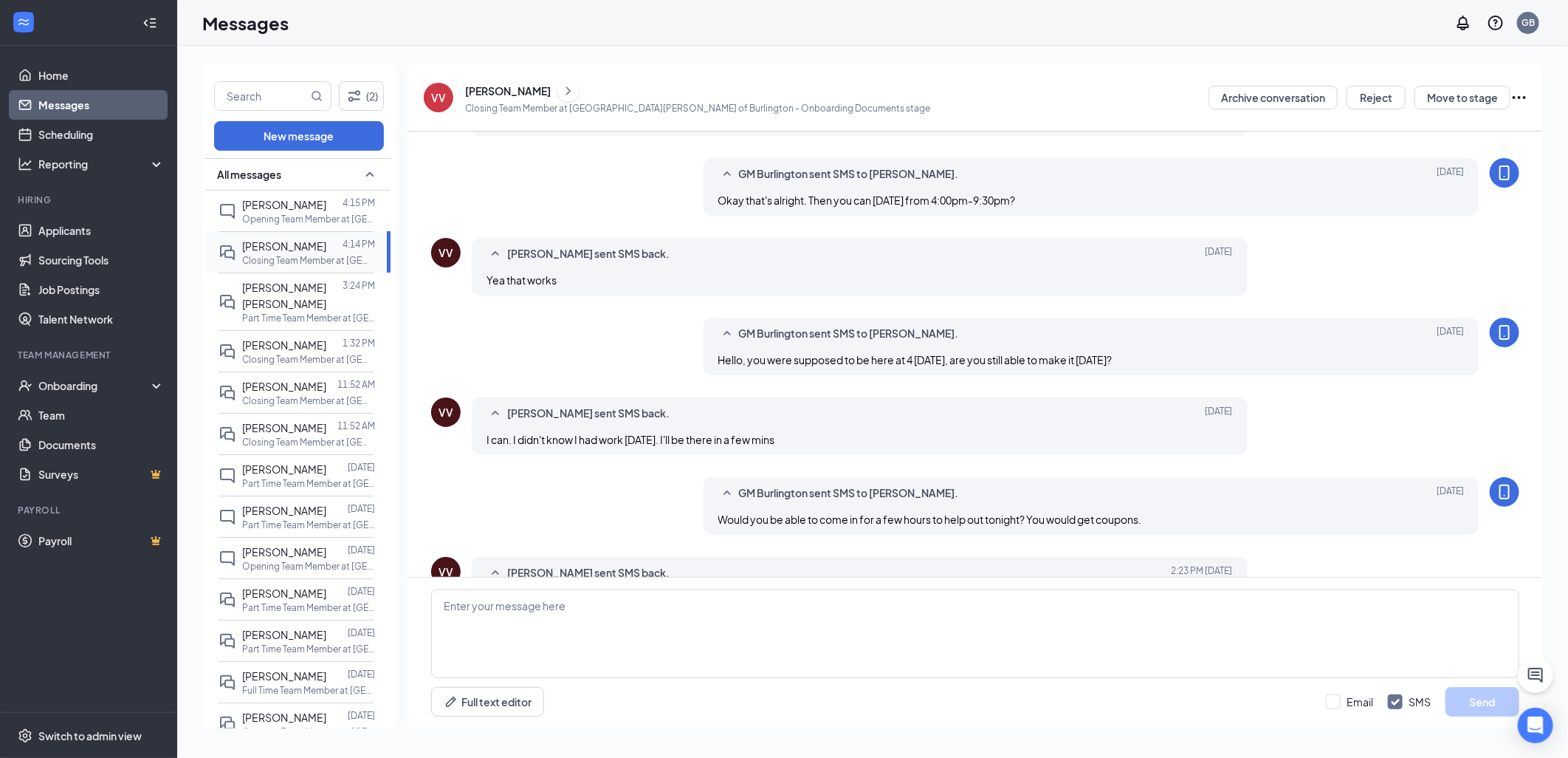
click at [276, 251] on span "[PERSON_NAME]" at bounding box center [284, 246] width 84 height 13
click at [518, 90] on div "[PERSON_NAME]" at bounding box center [508, 91] width 86 height 14
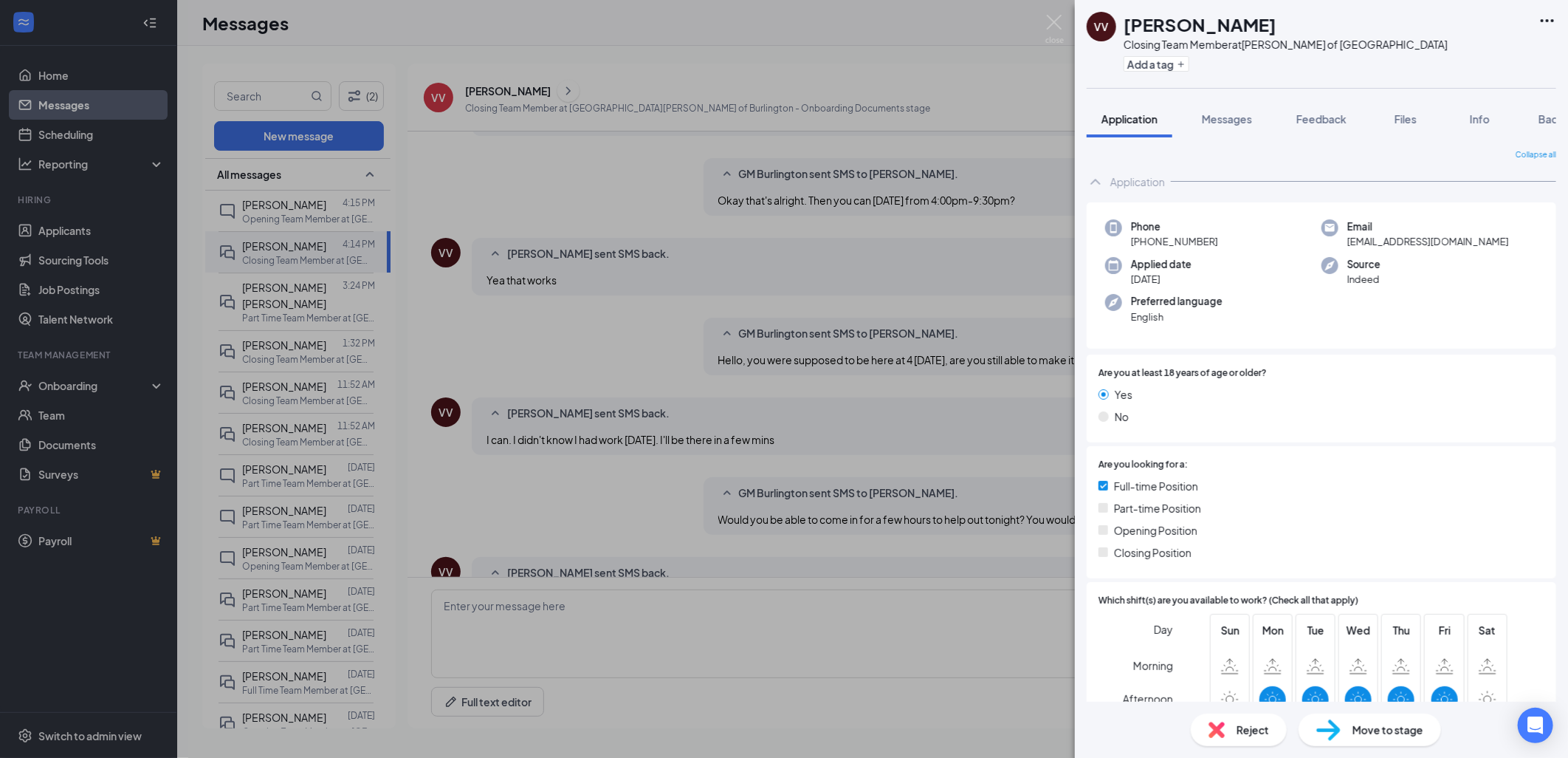
click at [647, 493] on div "VV [PERSON_NAME] Closing Team Member at [PERSON_NAME] of Burlington Add a tag A…" at bounding box center [784, 379] width 1568 height 758
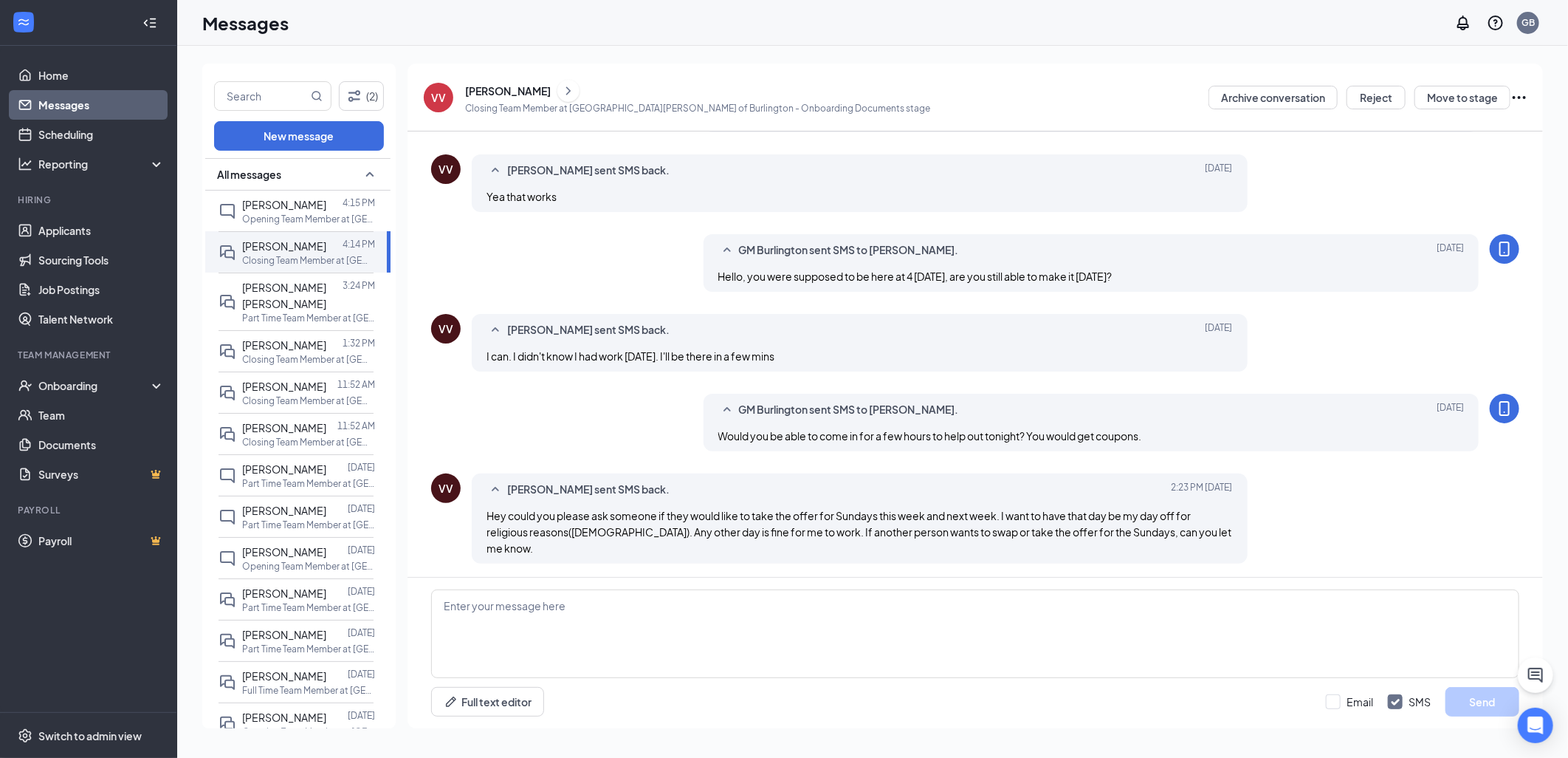
scroll to position [431, 0]
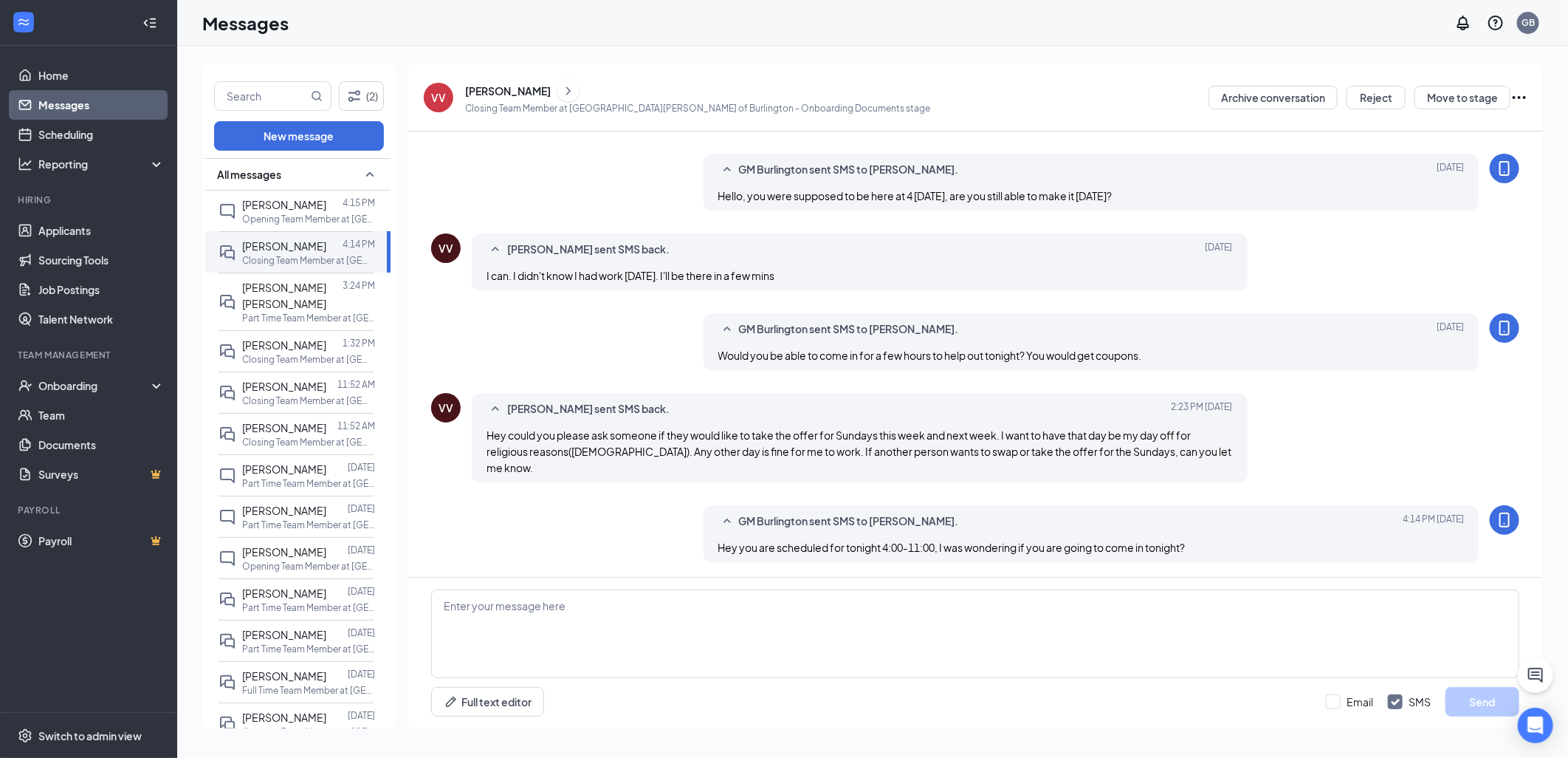
click at [516, 90] on div "[PERSON_NAME]" at bounding box center [508, 91] width 86 height 14
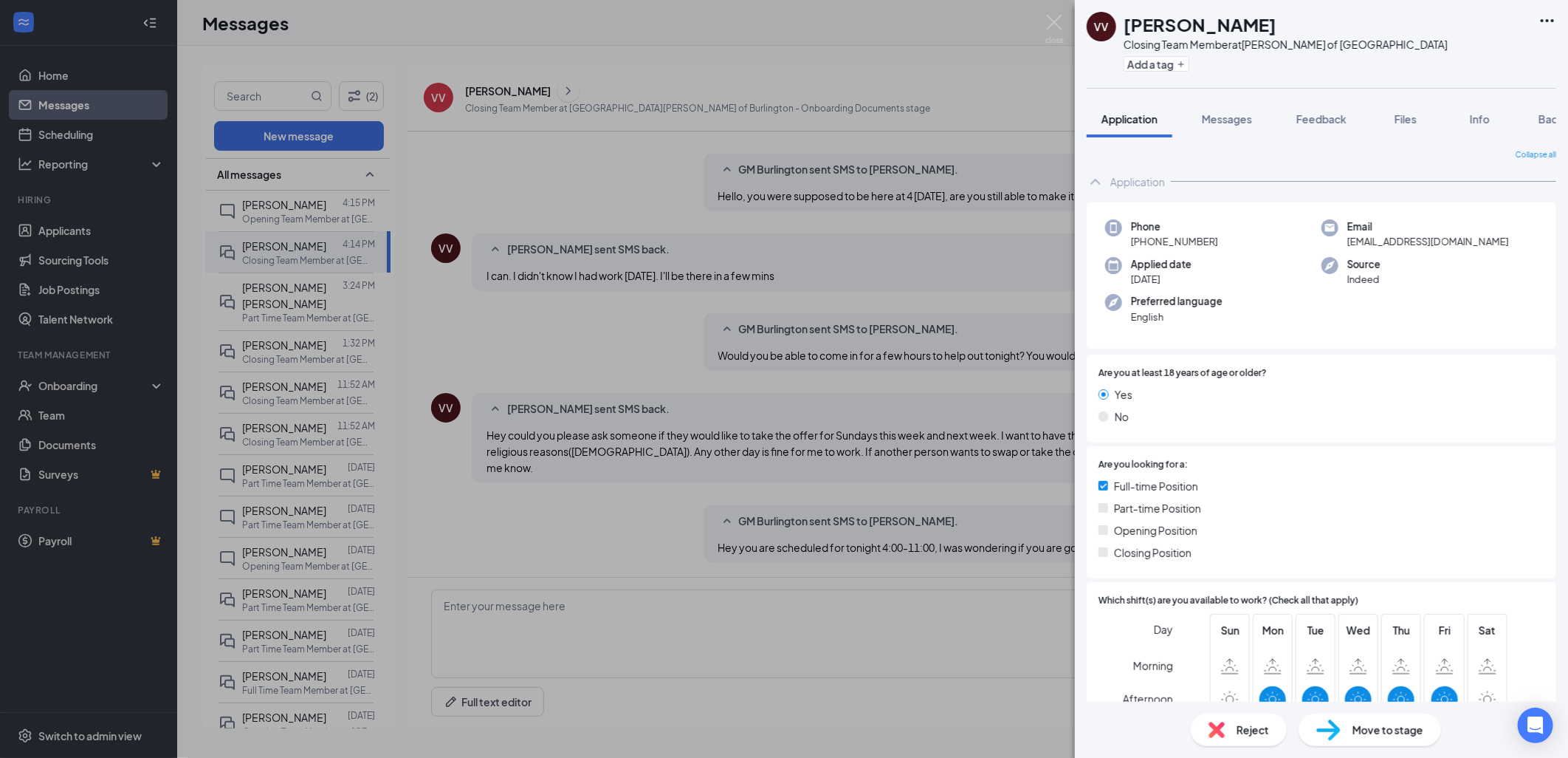
click at [618, 519] on div "VV [PERSON_NAME] Closing Team Member at [PERSON_NAME] of Burlington Add a tag A…" at bounding box center [784, 379] width 1568 height 758
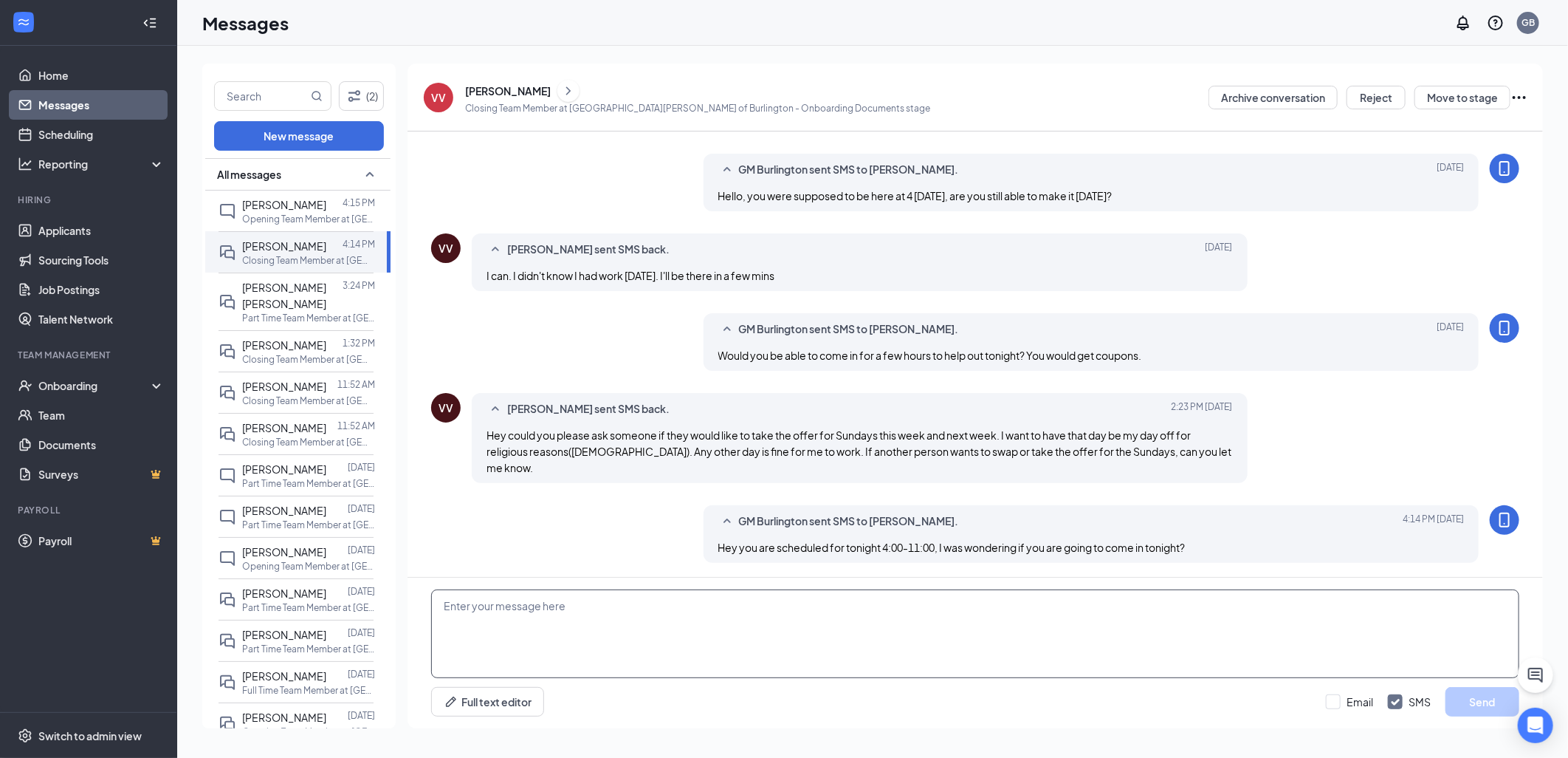
click at [610, 614] on textarea at bounding box center [975, 633] width 1089 height 89
click at [705, 644] on textarea "if you arent able to make it, you will need" at bounding box center [975, 633] width 1089 height 89
type textarea "if you arent able to make it, you will need to have a doctors note or this will…"
click at [1481, 702] on button "Send" at bounding box center [1481, 701] width 73 height 30
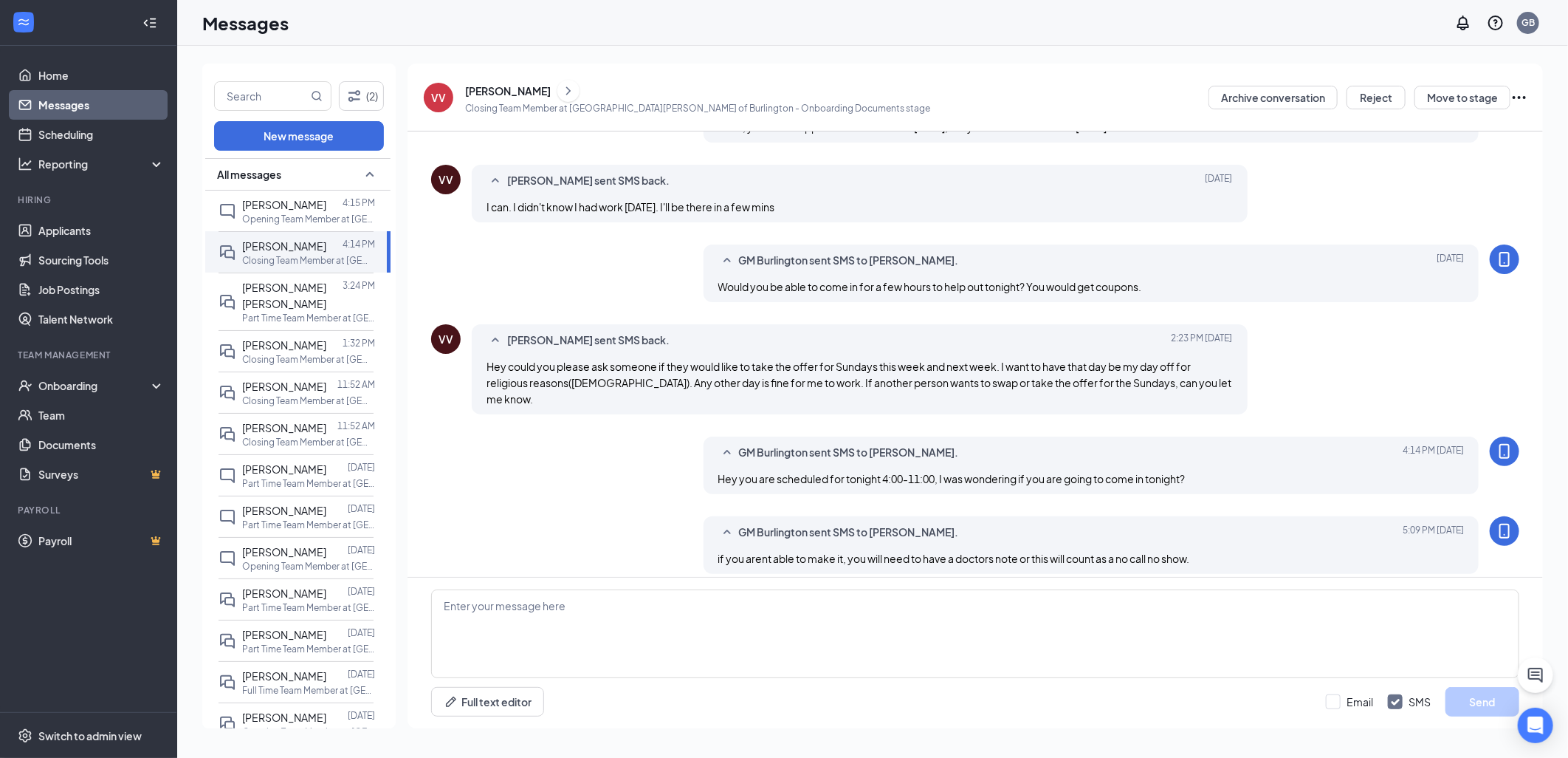
scroll to position [511, 0]
